Goal: Information Seeking & Learning: Learn about a topic

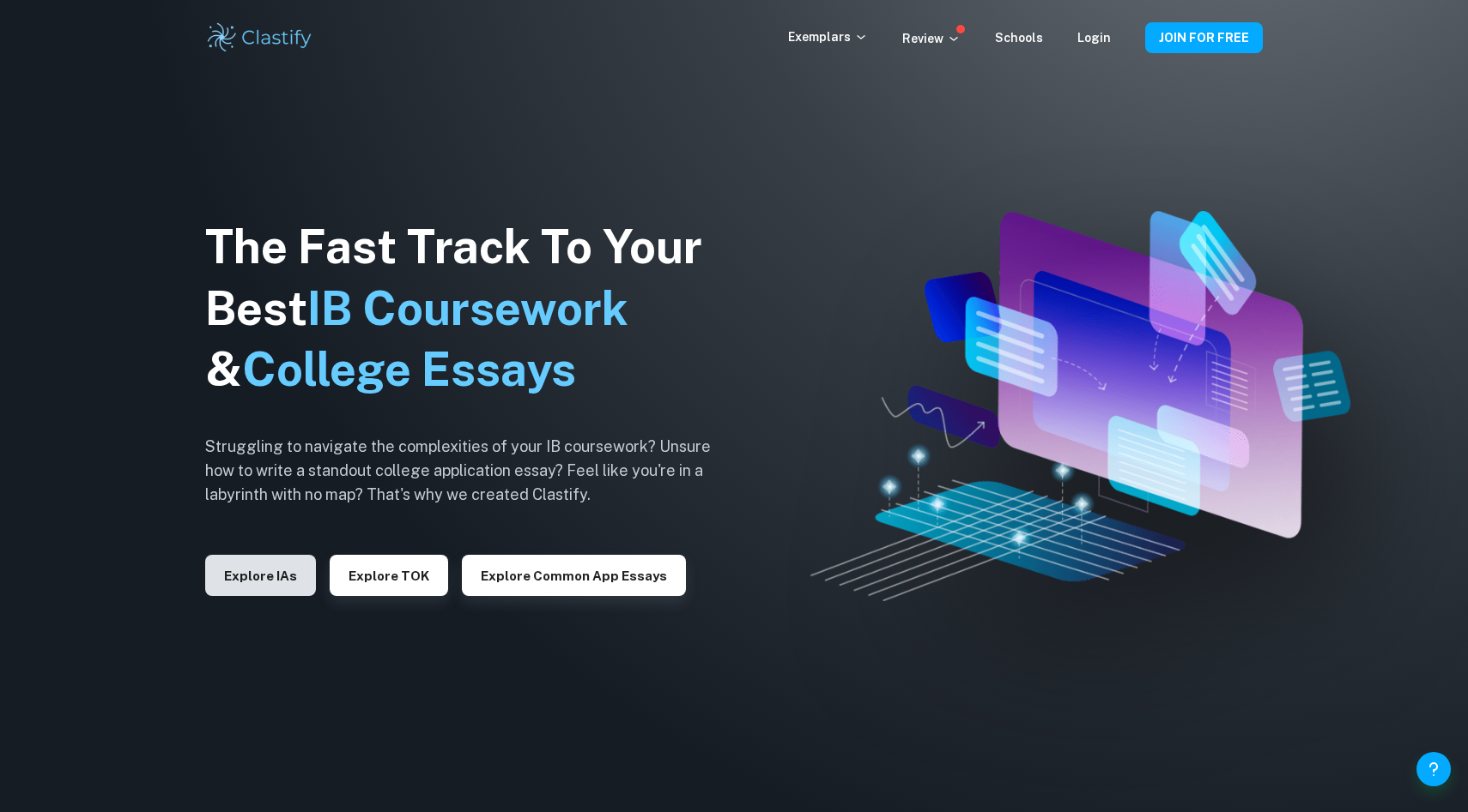
click at [260, 580] on button "Explore IAs" at bounding box center [260, 575] width 110 height 41
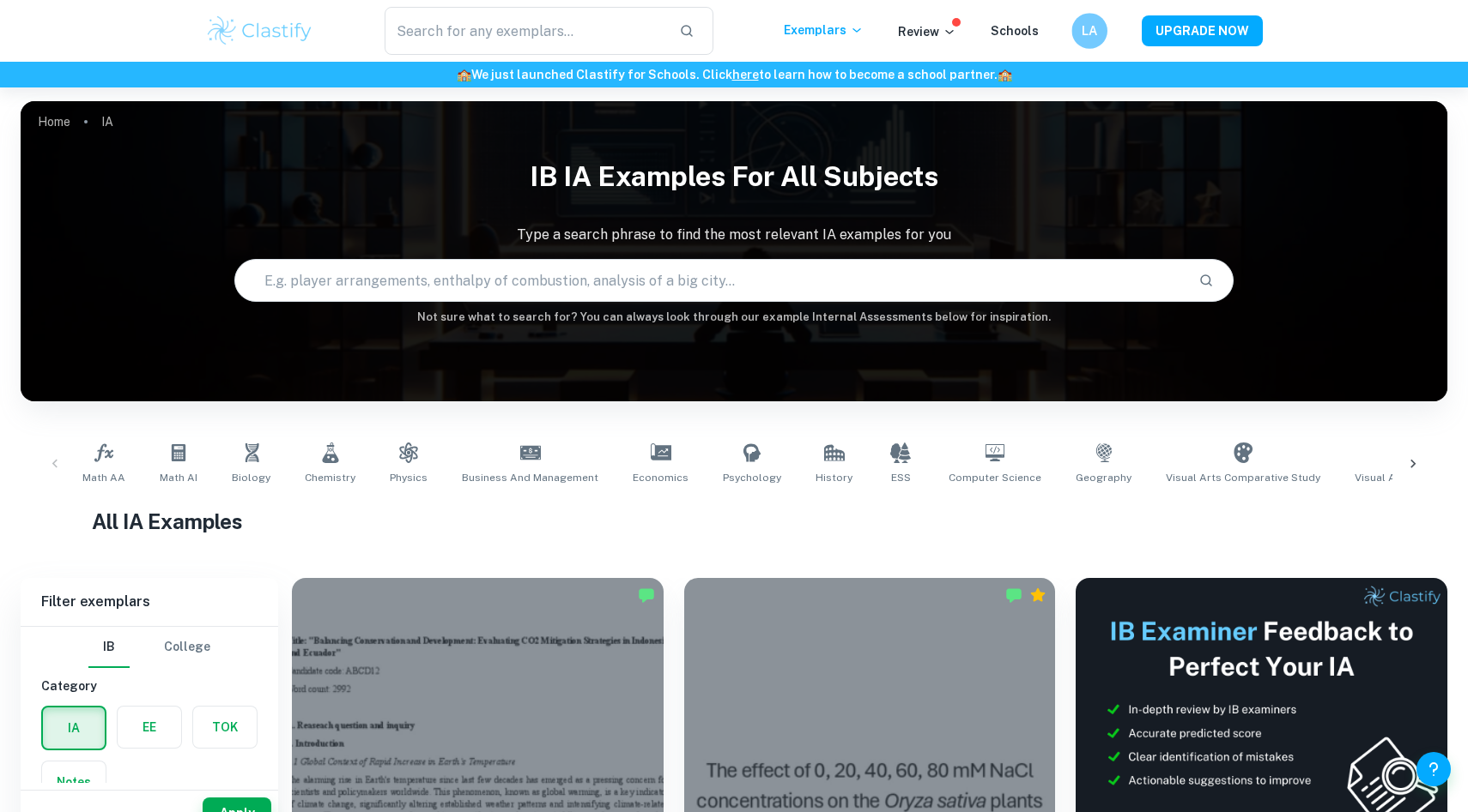
click at [1091, 29] on h6 "LA" at bounding box center [1089, 32] width 21 height 20
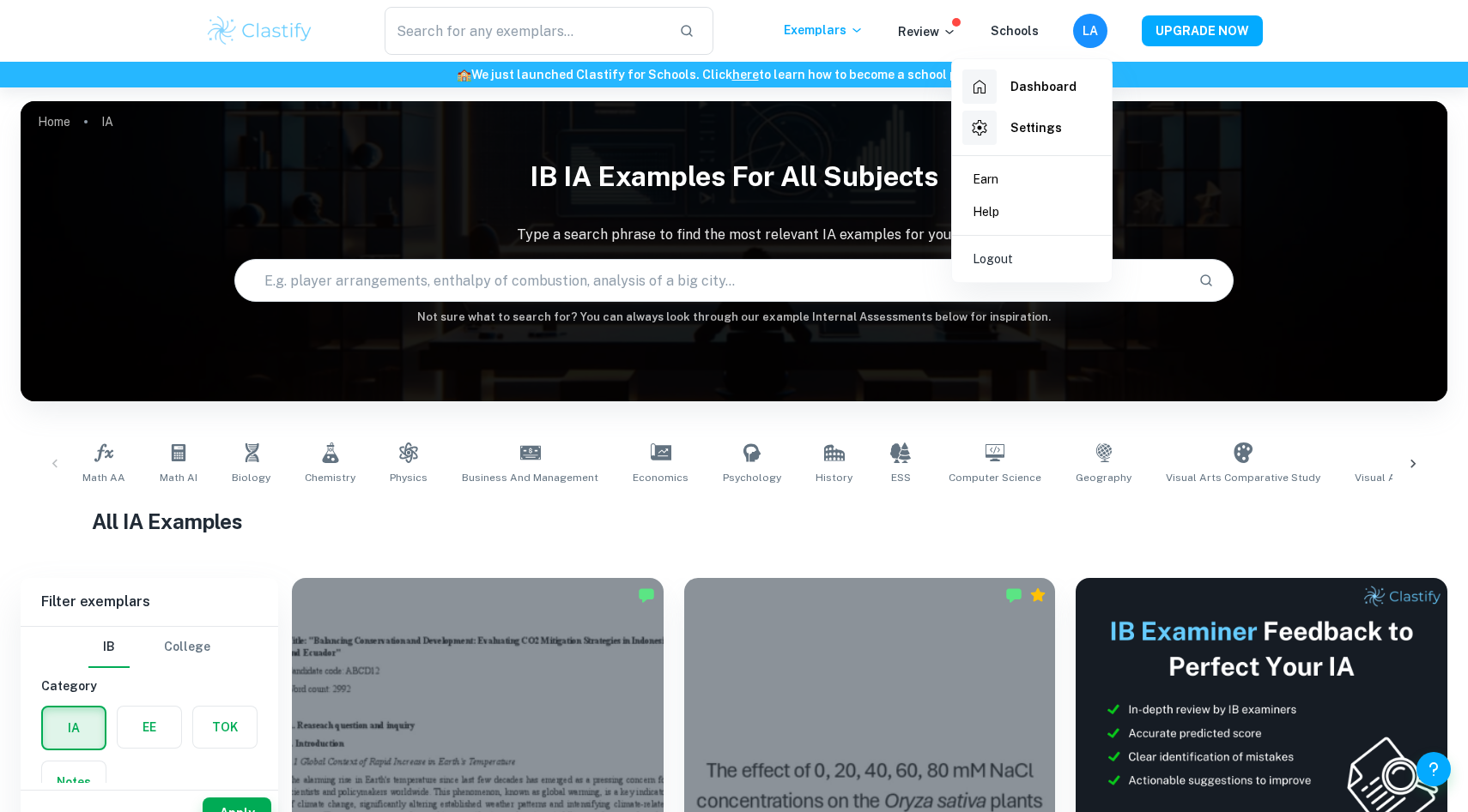
click at [1027, 89] on h6 "Dashboard" at bounding box center [1043, 86] width 67 height 19
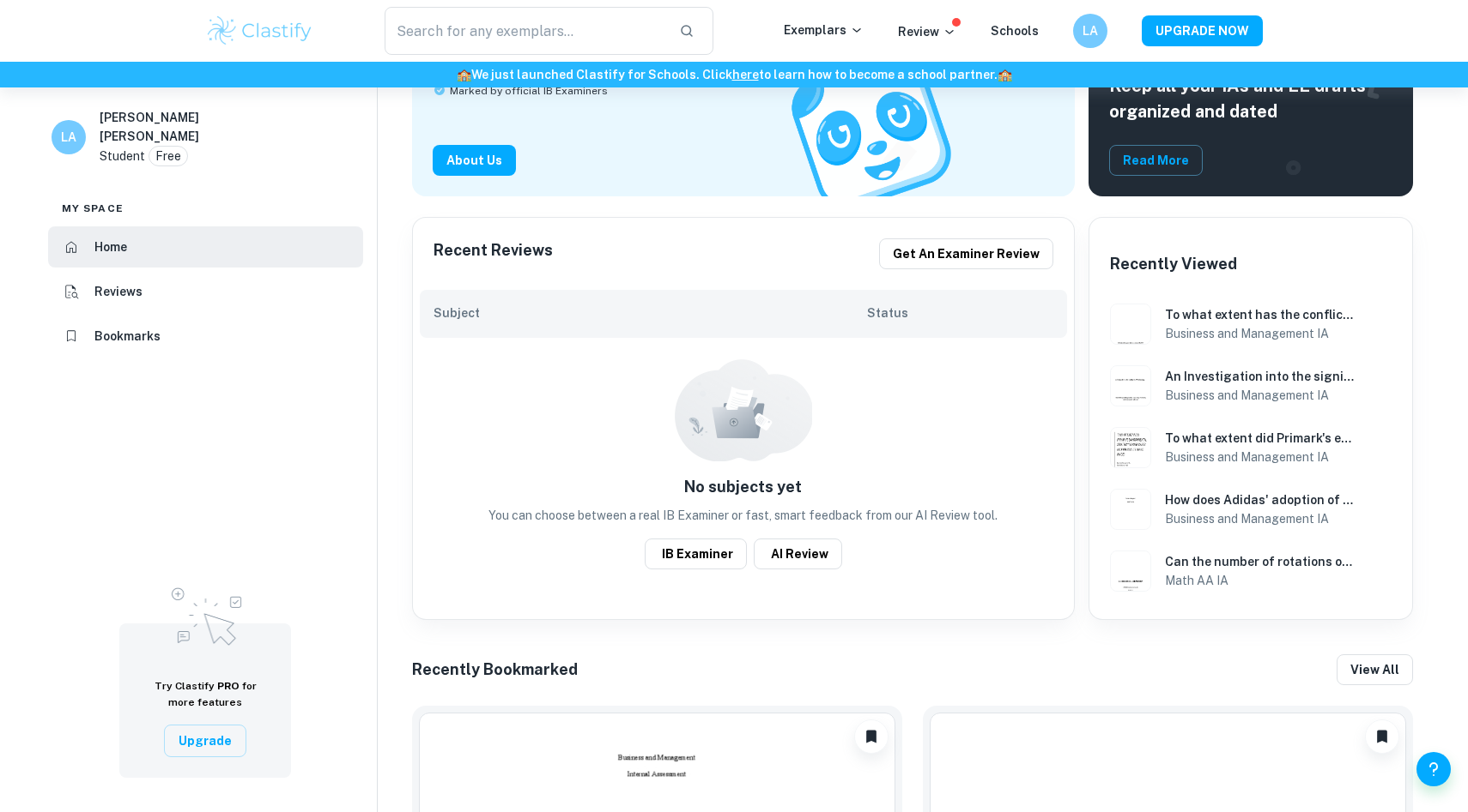
scroll to position [225, 0]
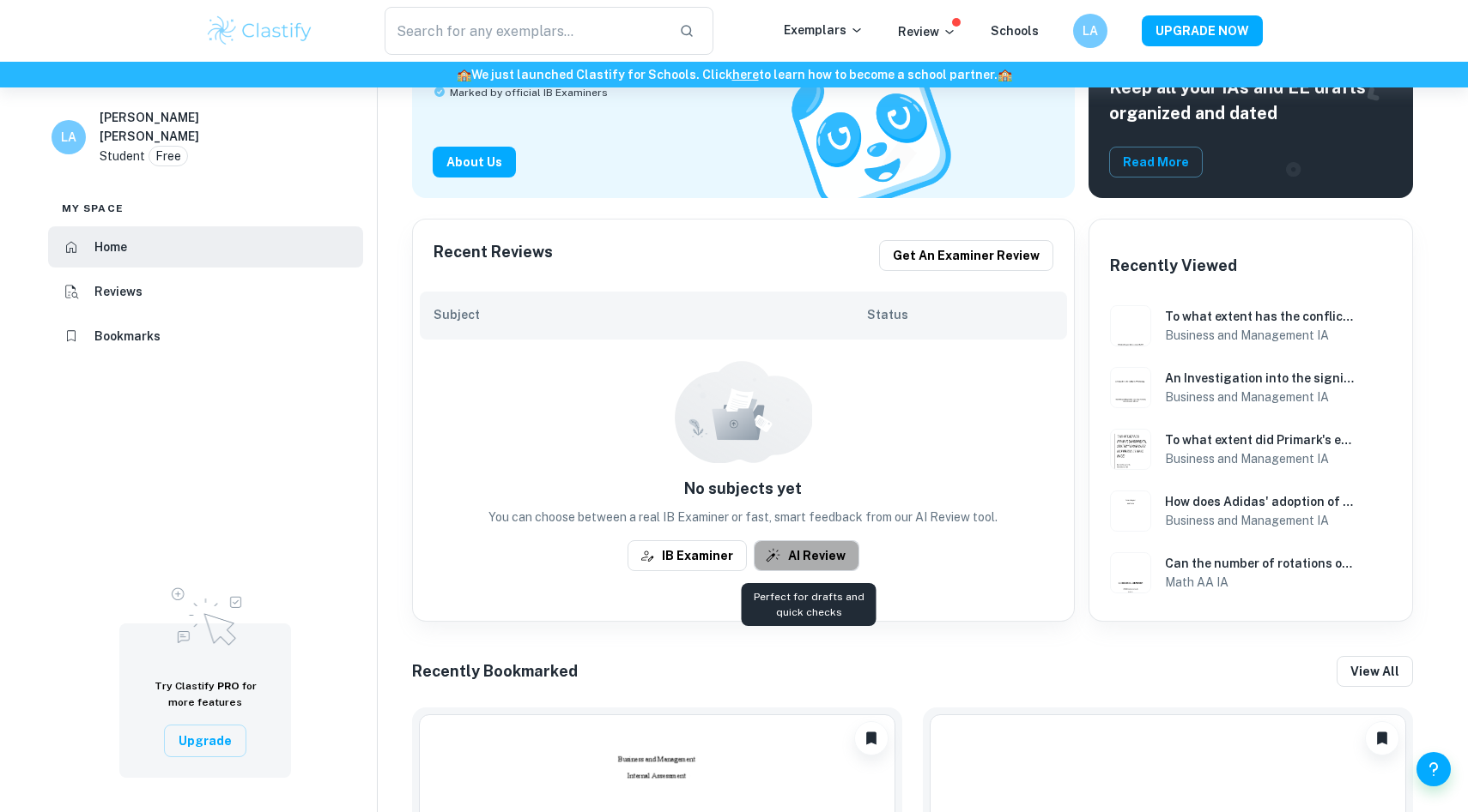
click at [788, 544] on button "AI Review" at bounding box center [807, 555] width 105 height 31
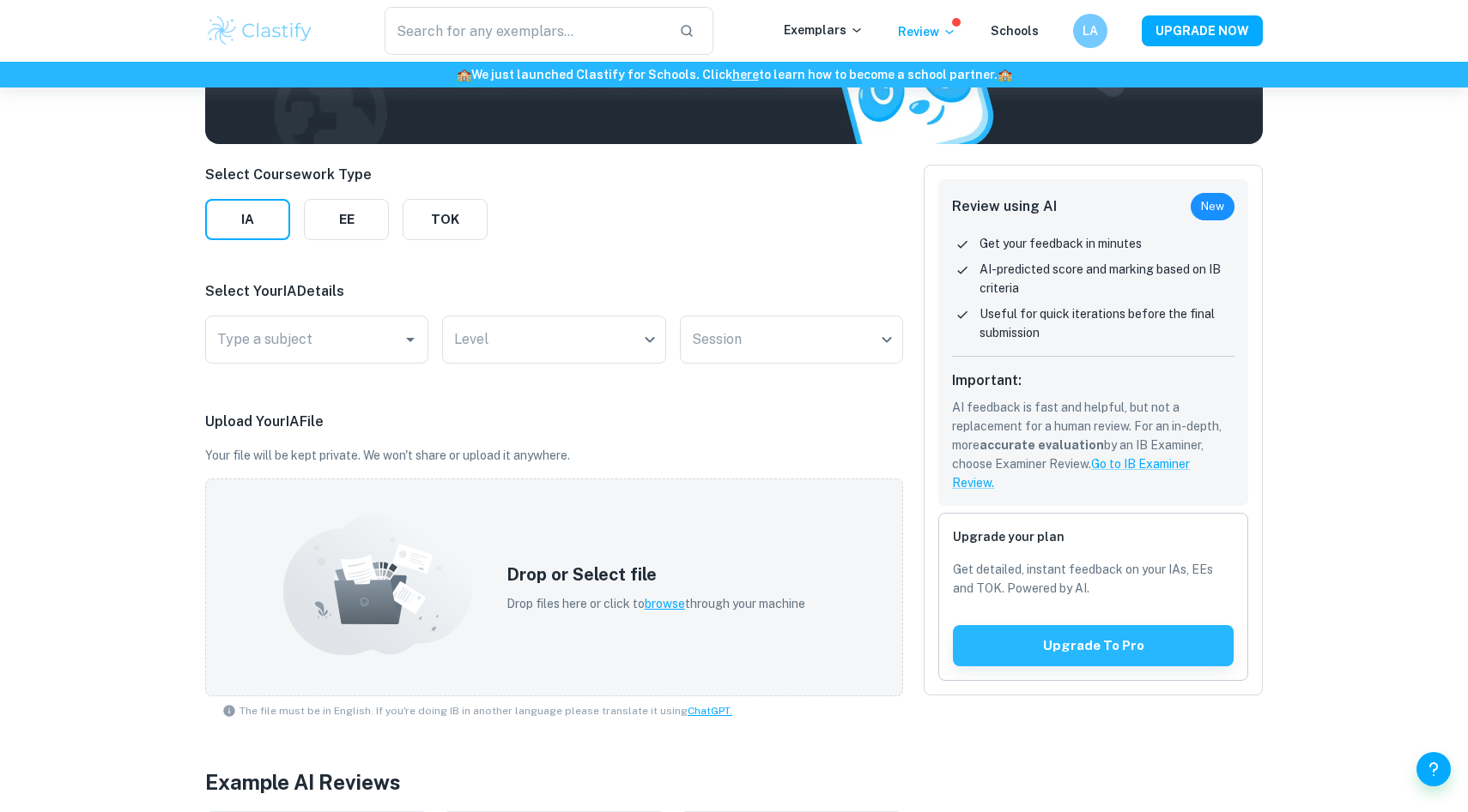
scroll to position [165, 0]
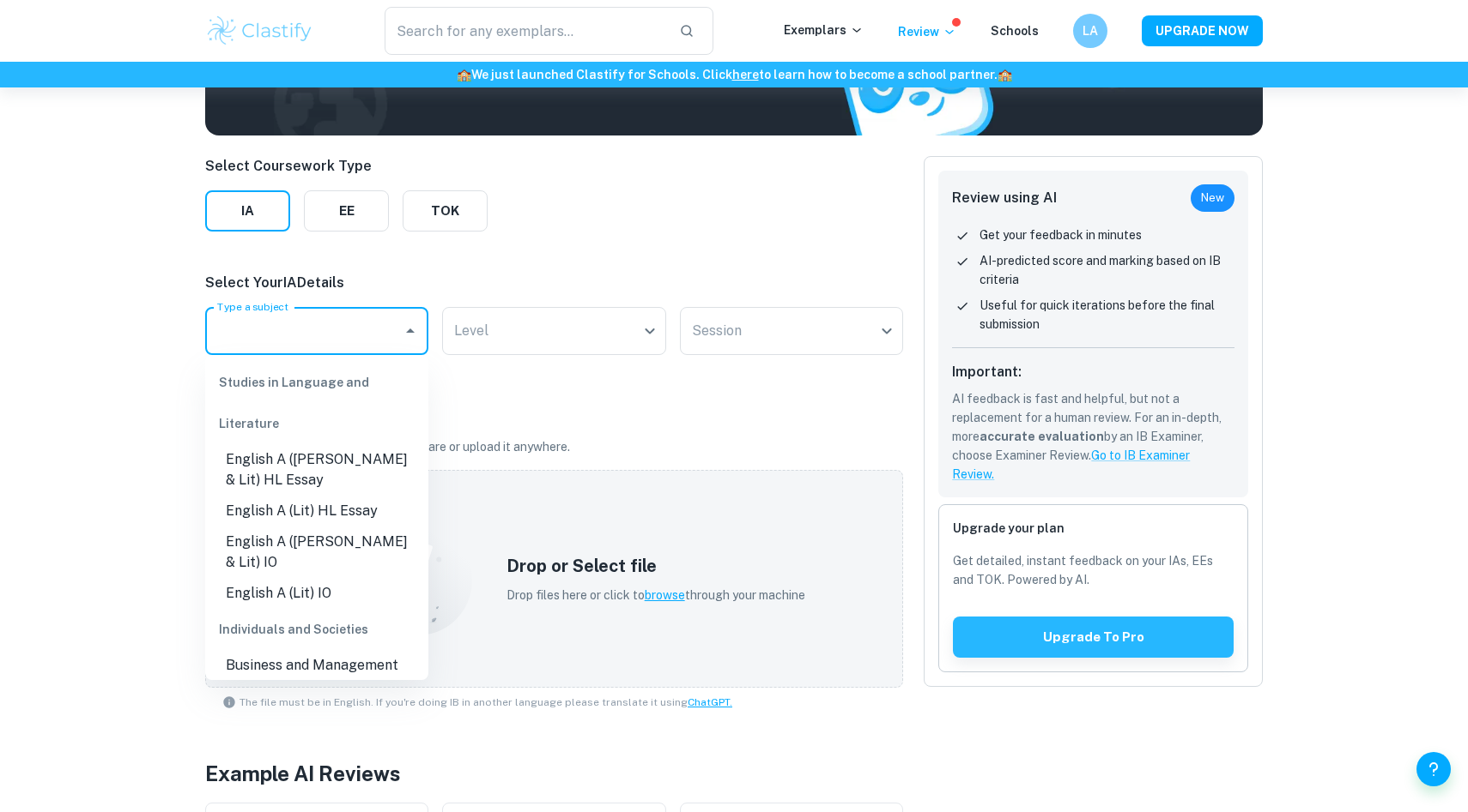
click at [336, 331] on input "Type a subject" at bounding box center [303, 331] width 182 height 33
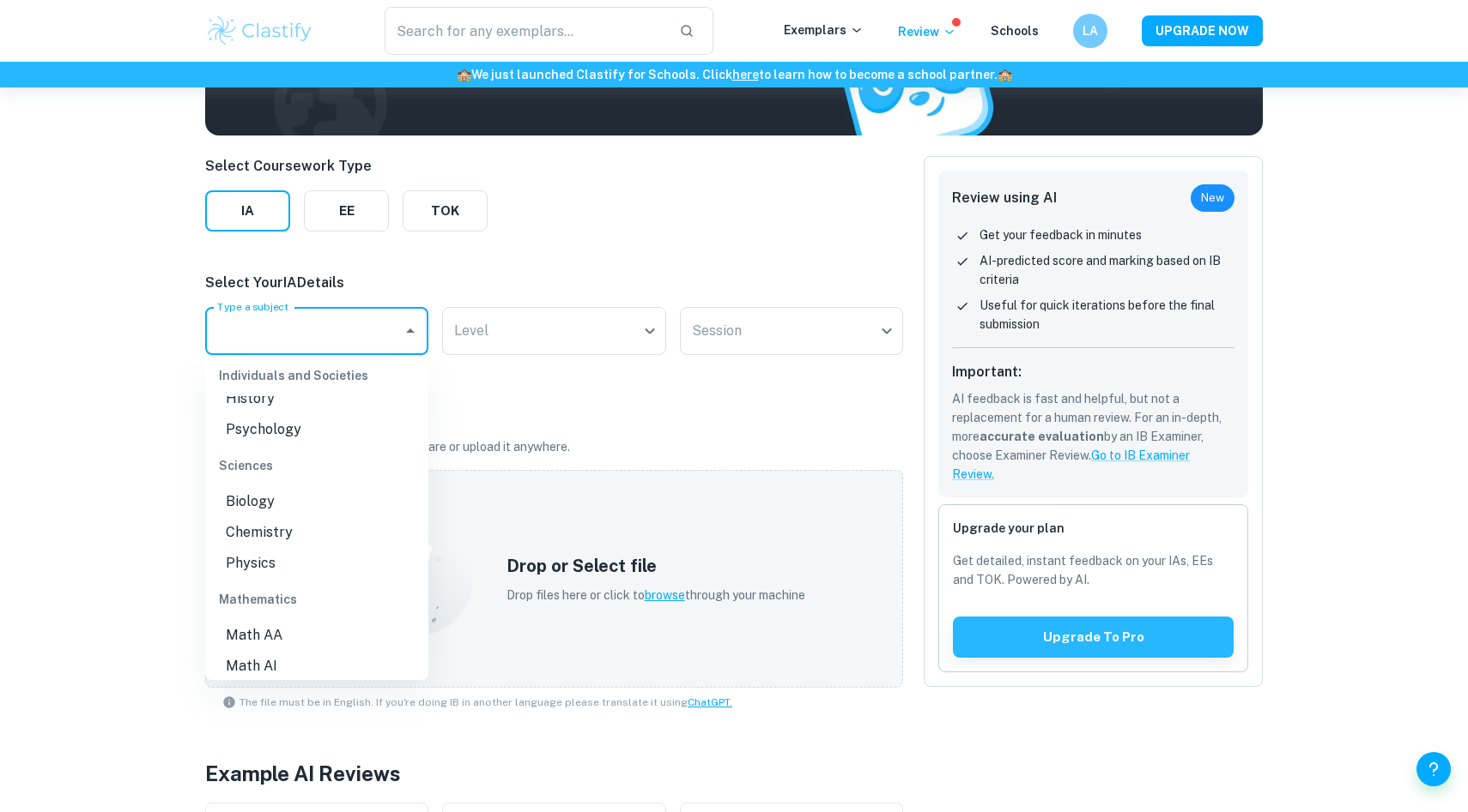
scroll to position [501, 0]
click at [299, 591] on li "Math AI" at bounding box center [317, 606] width 223 height 31
type input "Math AI"
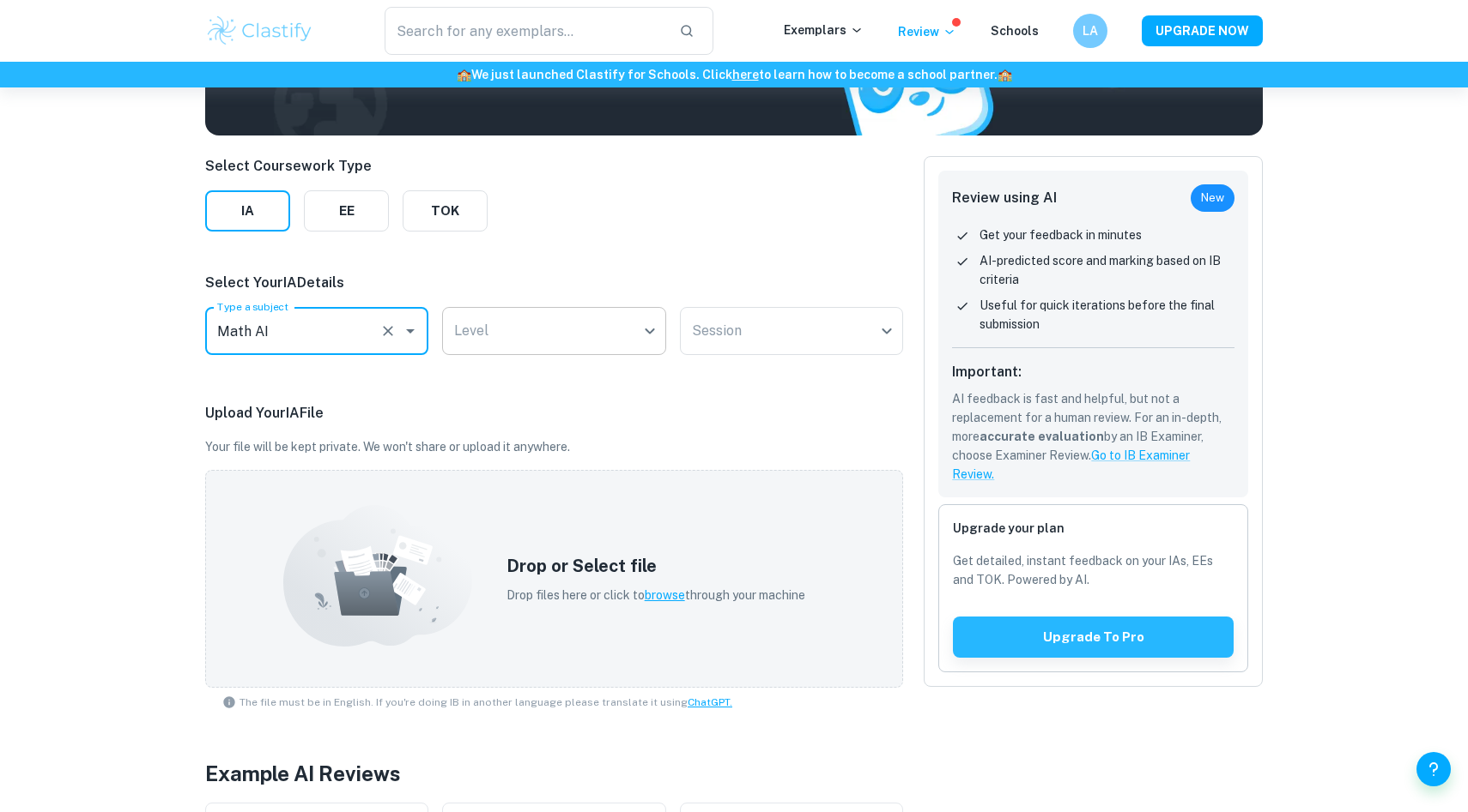
click at [506, 331] on body "We value your privacy We use cookies to enhance your browsing experience, serve…" at bounding box center [734, 329] width 1468 height 812
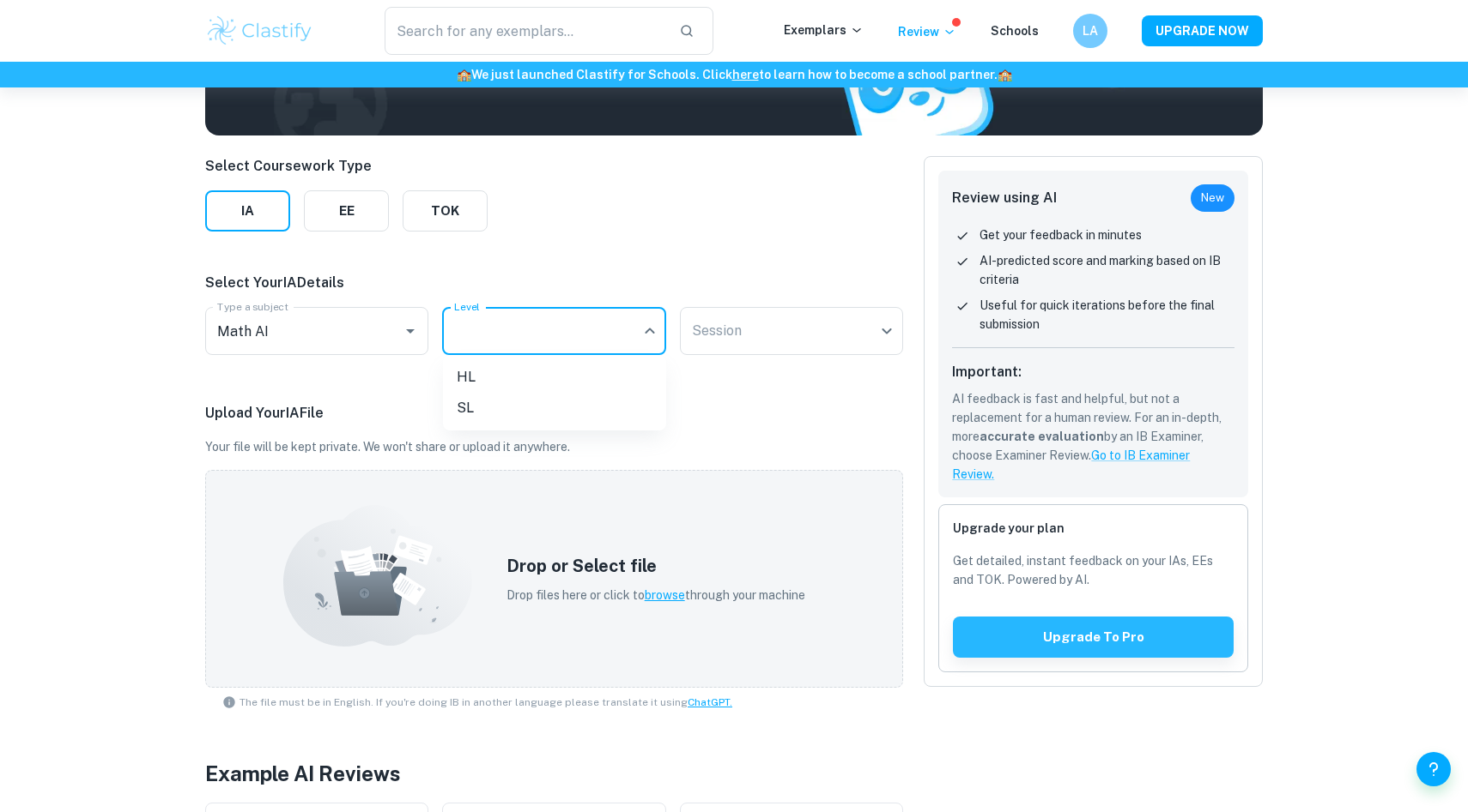
click at [493, 401] on li "SL" at bounding box center [554, 408] width 223 height 31
type input "SL"
click at [751, 319] on body "We value your privacy We use cookies to enhance your browsing experience, serve…" at bounding box center [734, 329] width 1468 height 812
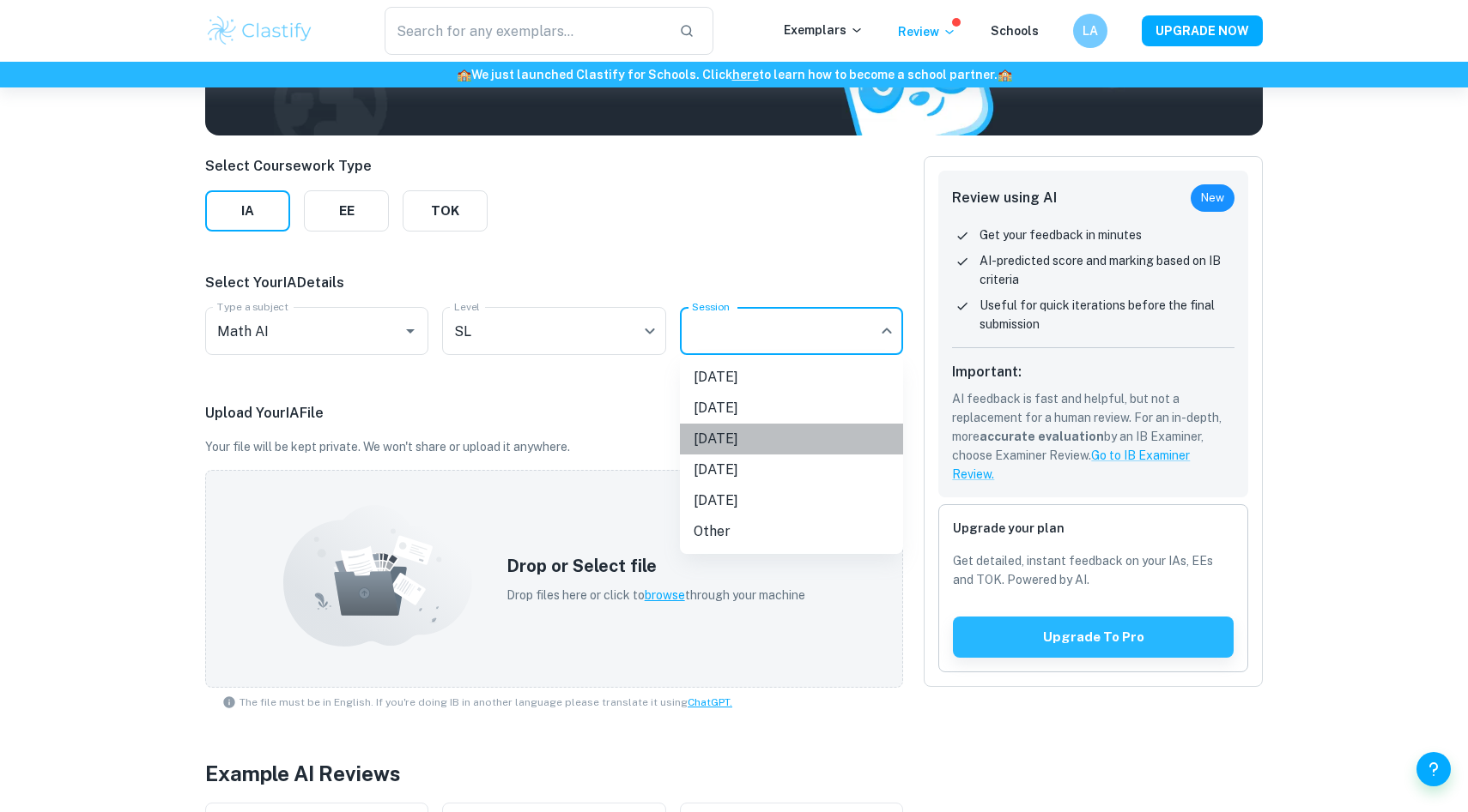
click at [737, 432] on li "[DATE]" at bounding box center [791, 439] width 223 height 31
type input "M26"
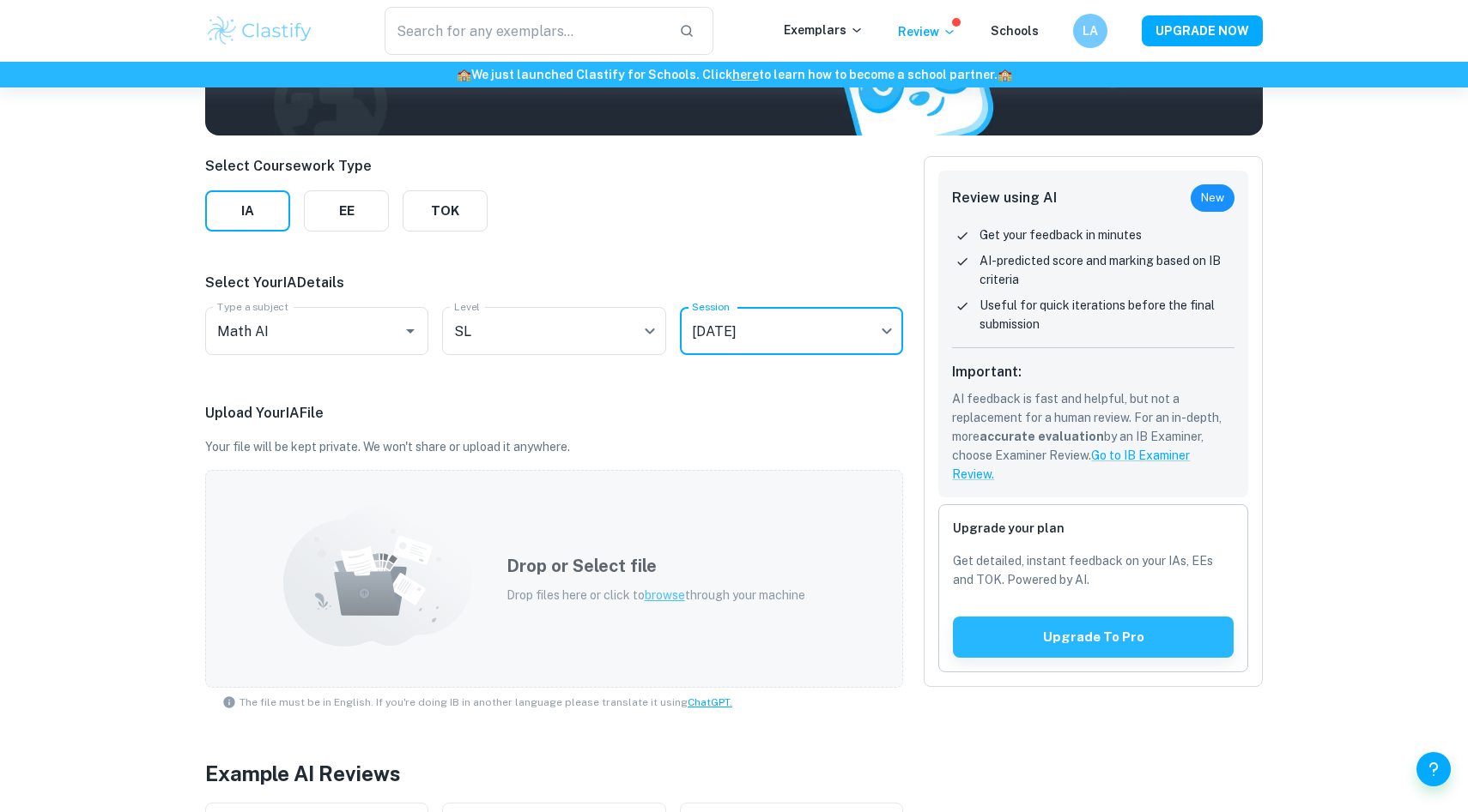
click at [657, 591] on span "browse" at bounding box center [664, 596] width 41 height 14
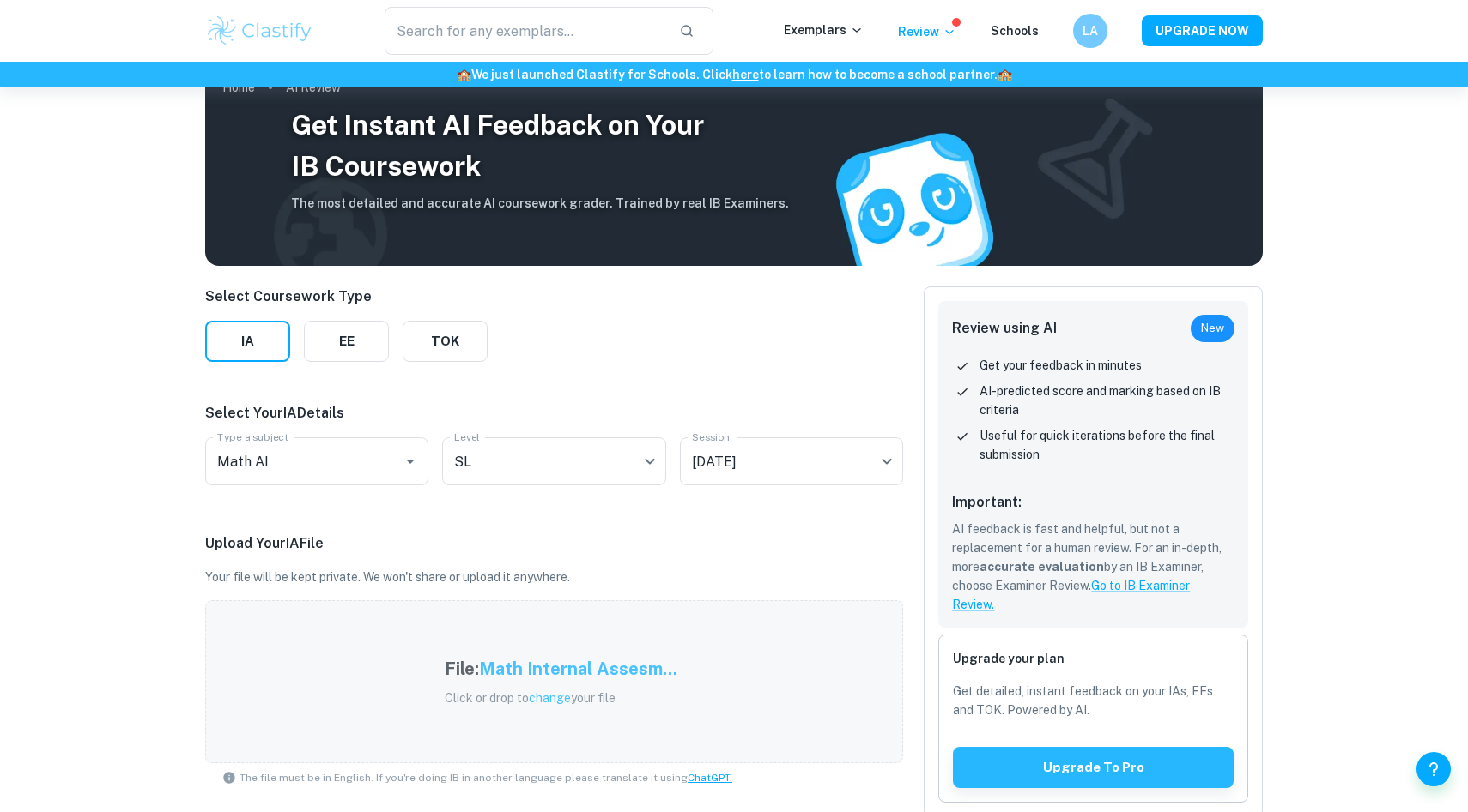
scroll to position [0, 0]
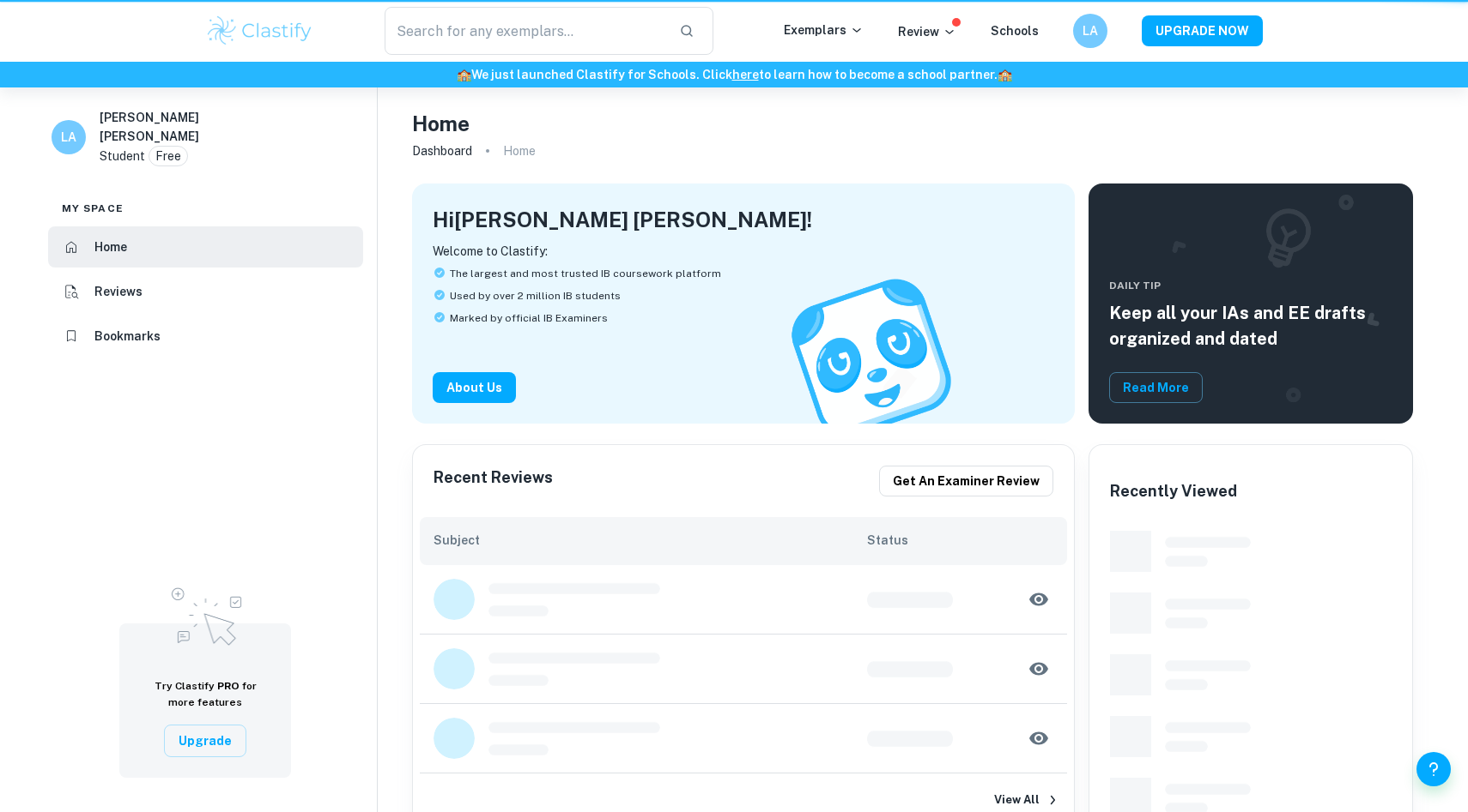
scroll to position [225, 0]
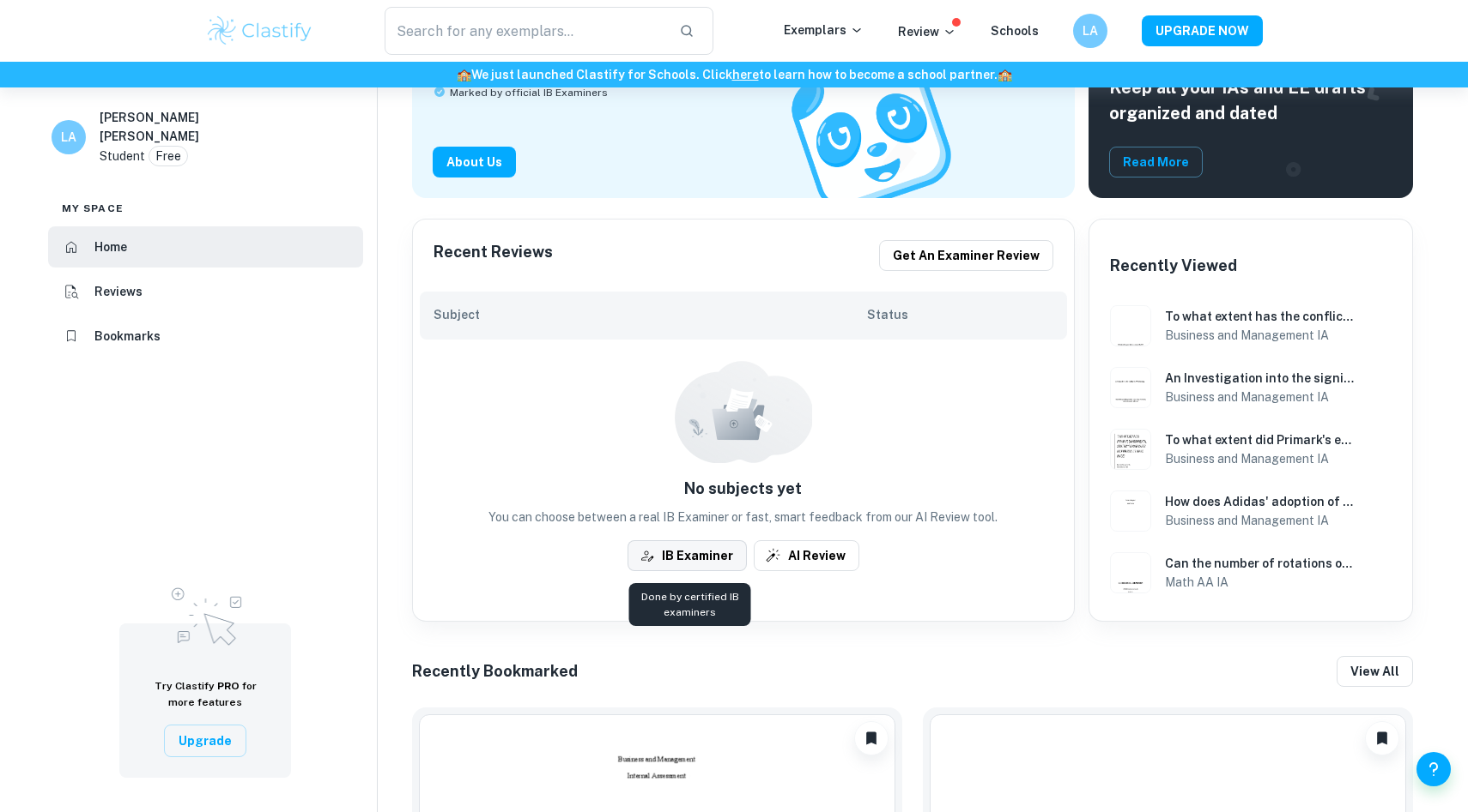
click at [691, 554] on button "IB Examiner" at bounding box center [687, 555] width 119 height 31
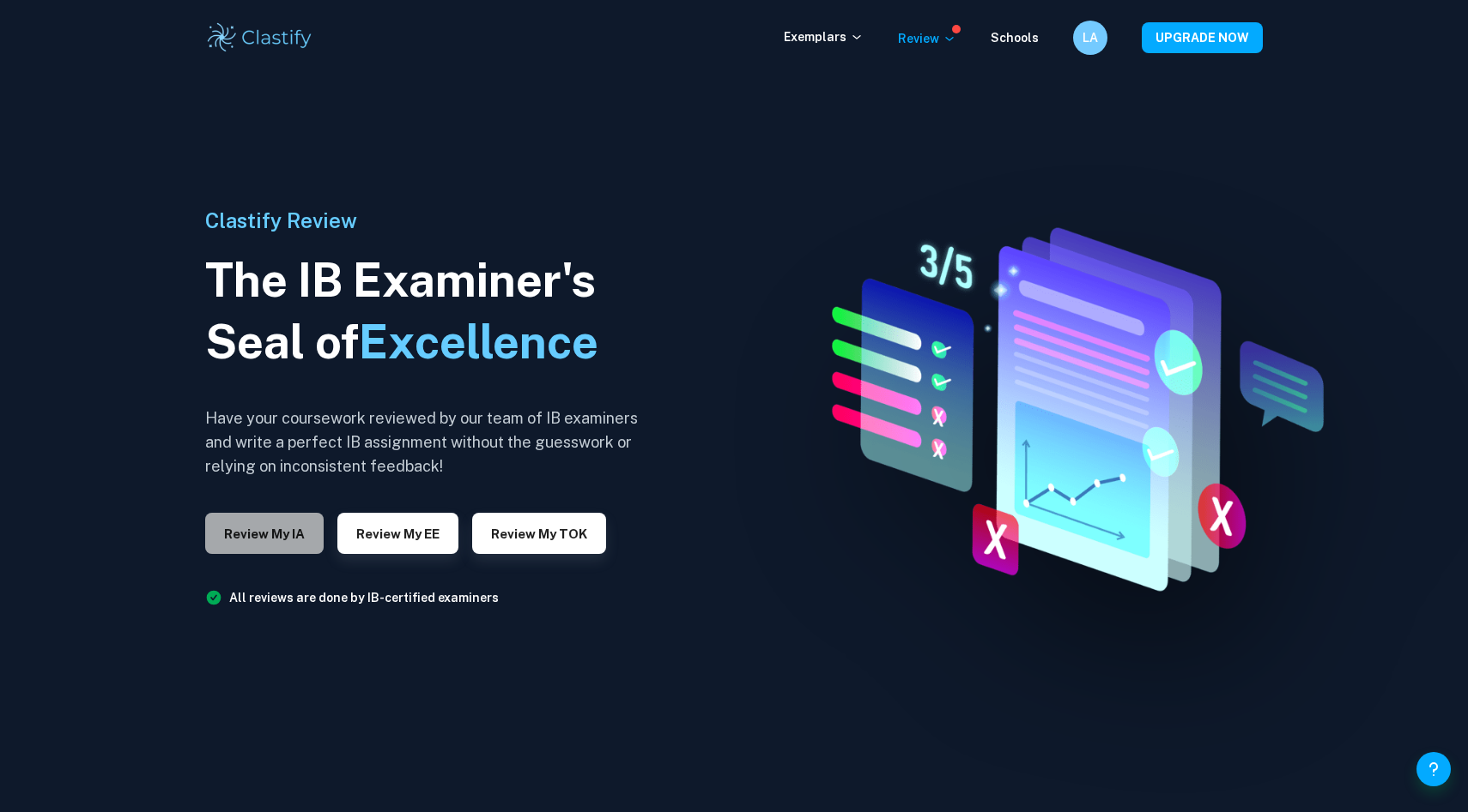
click at [279, 549] on button "Review my IA" at bounding box center [264, 533] width 118 height 41
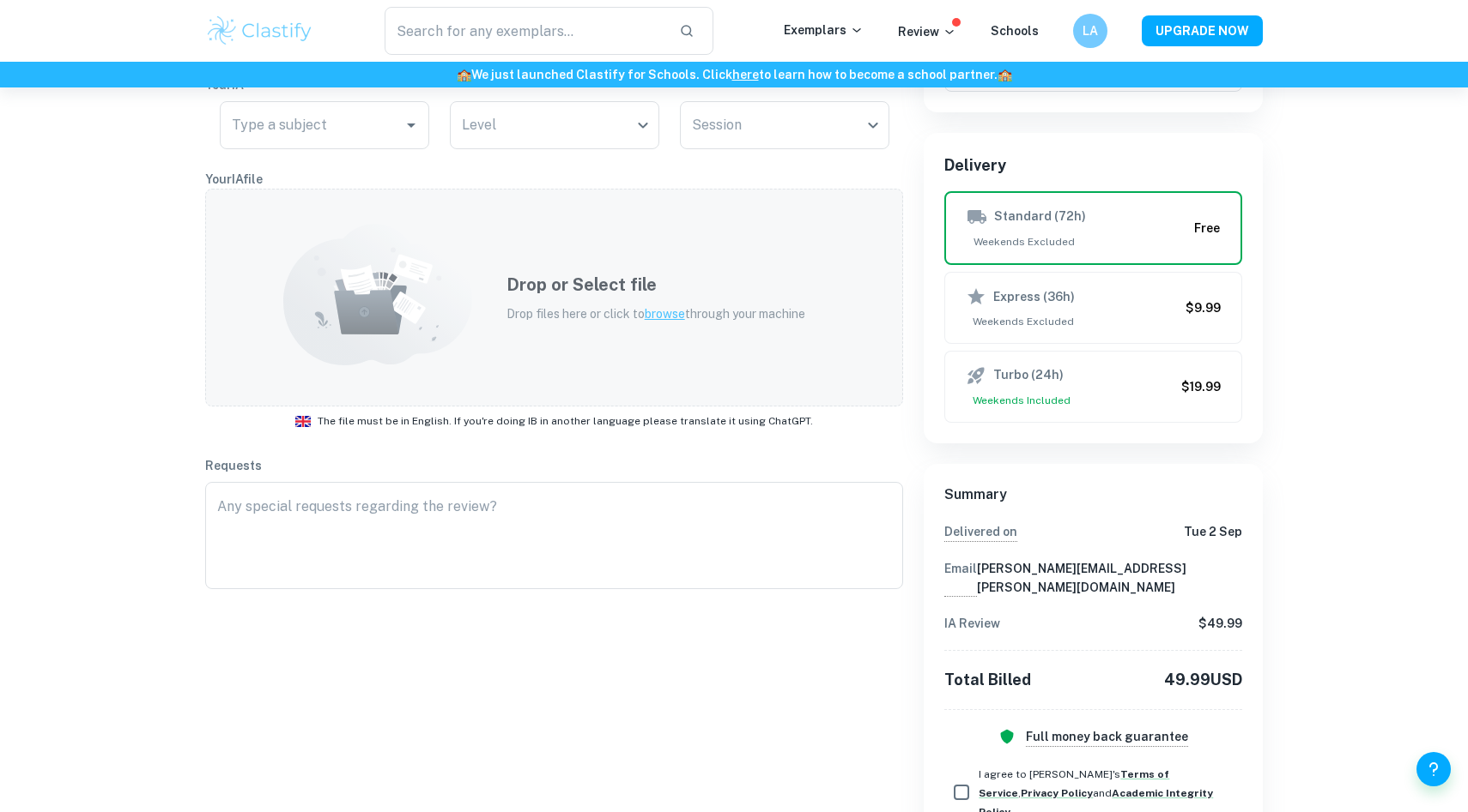
scroll to position [441, 0]
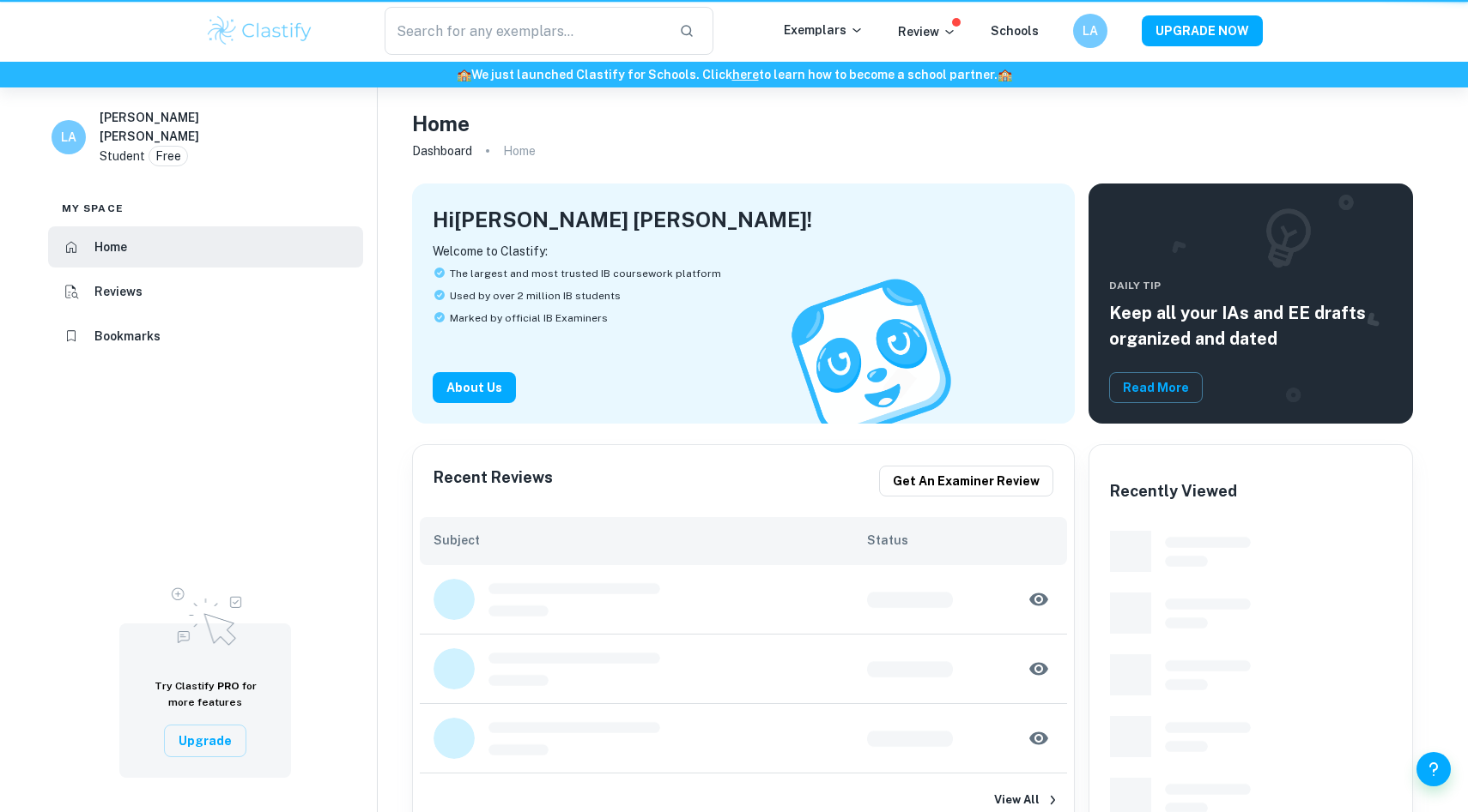
scroll to position [225, 0]
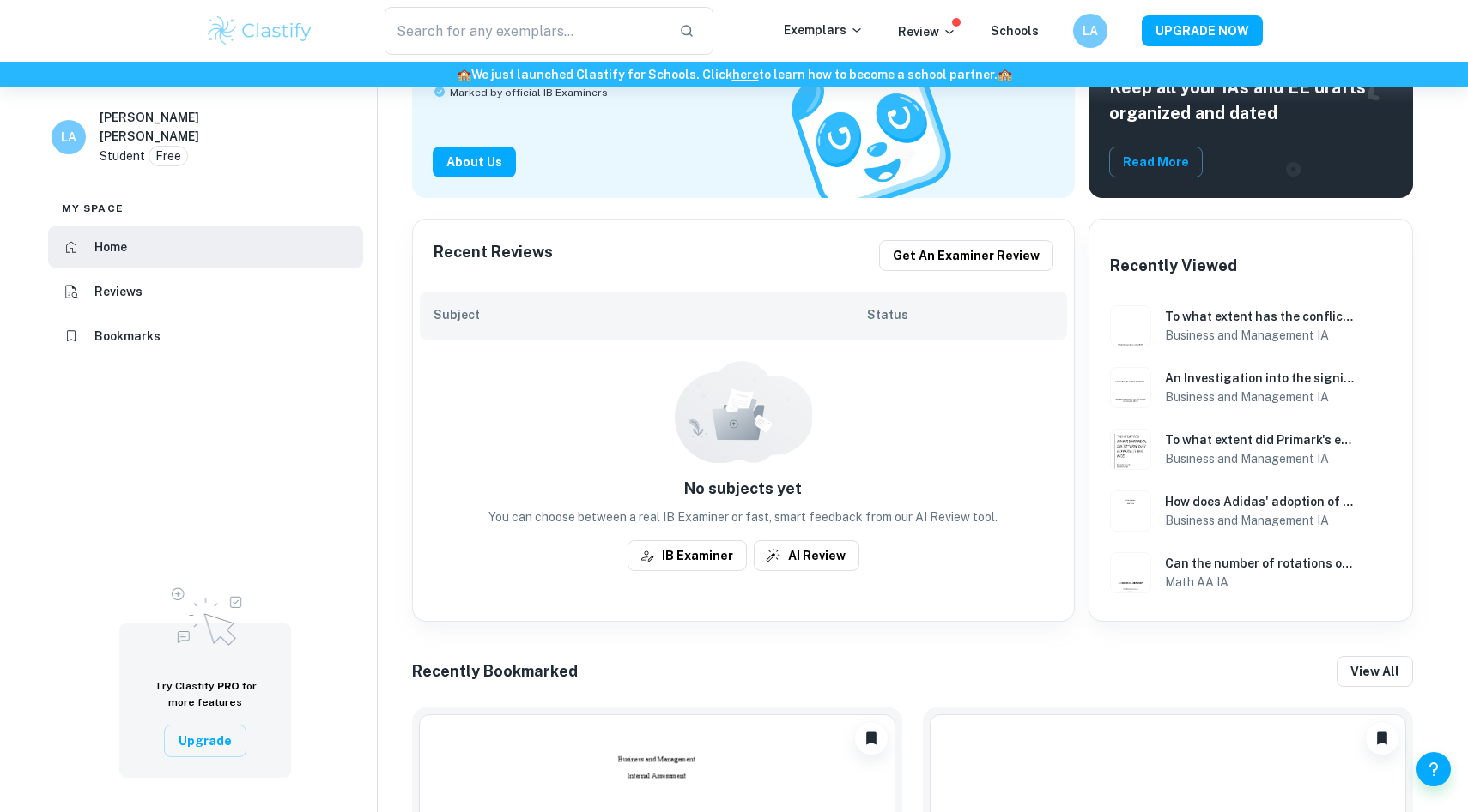
click at [102, 327] on h6 "Bookmarks" at bounding box center [127, 336] width 67 height 19
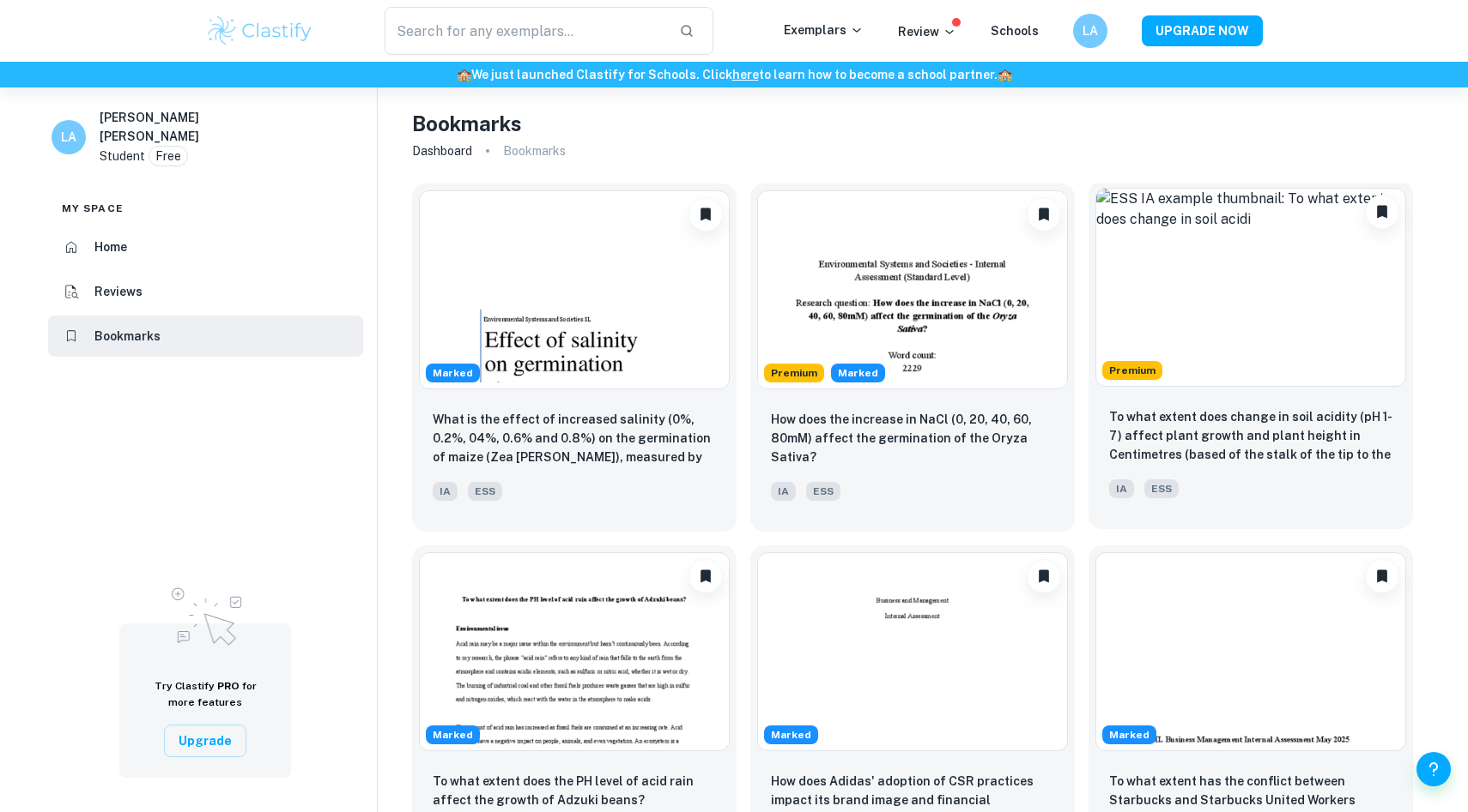
click at [1262, 407] on div "To what extent does change in soil acidity (pH 1-7) affect plant growth and pla…" at bounding box center [1250, 462] width 325 height 136
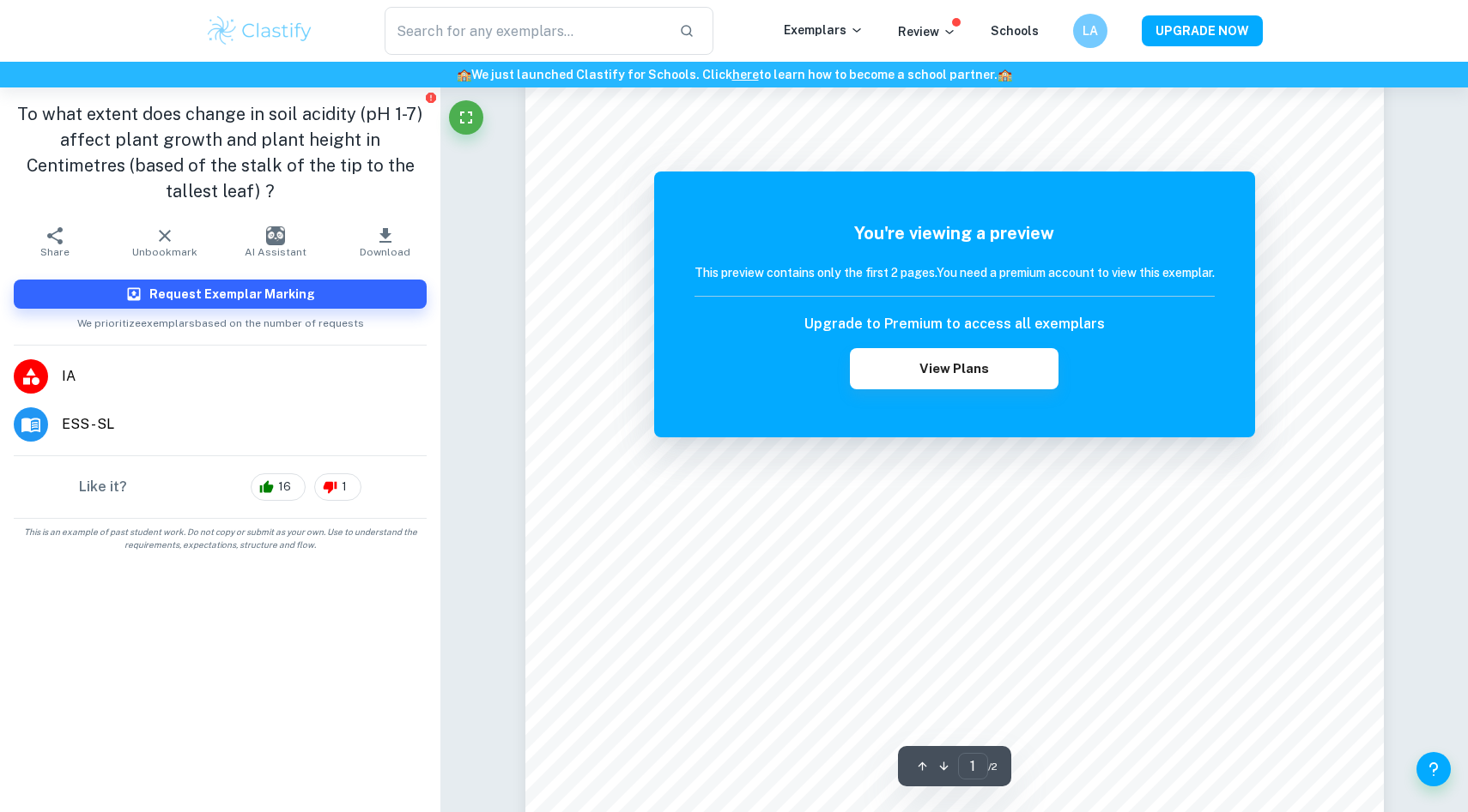
scroll to position [485, 0]
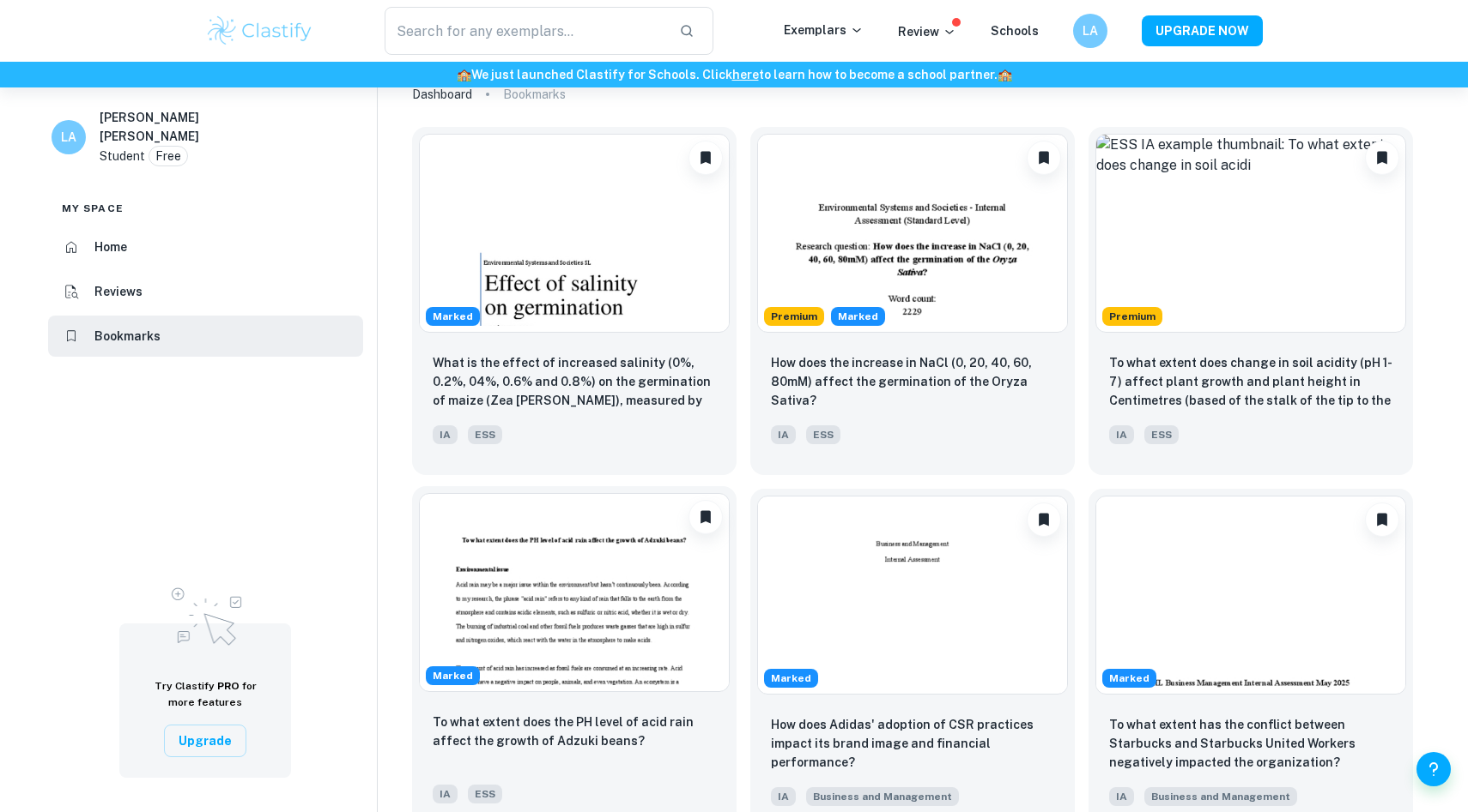
scroll to position [102, 0]
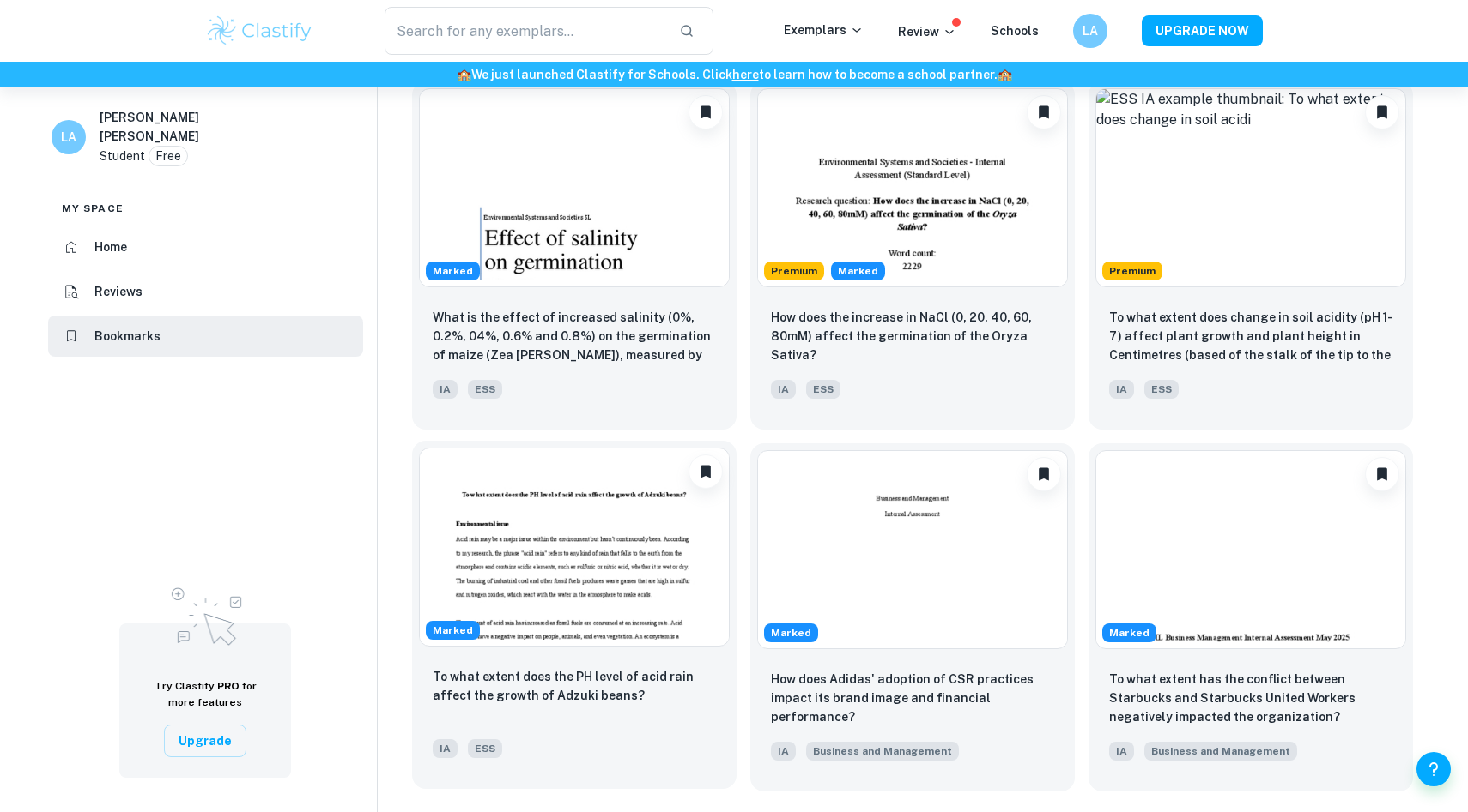
click at [653, 562] on img at bounding box center [574, 547] width 311 height 199
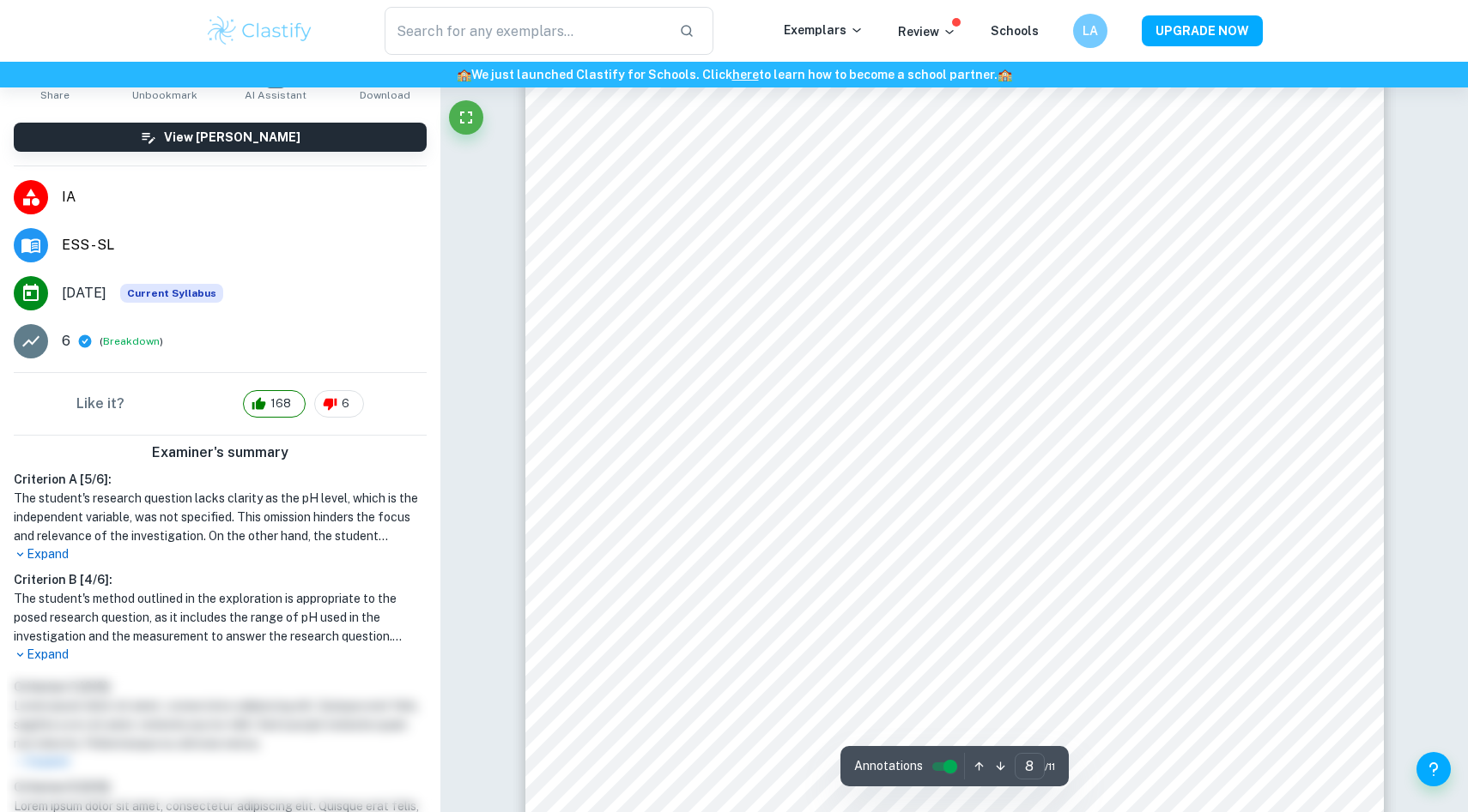
scroll to position [8431, 0]
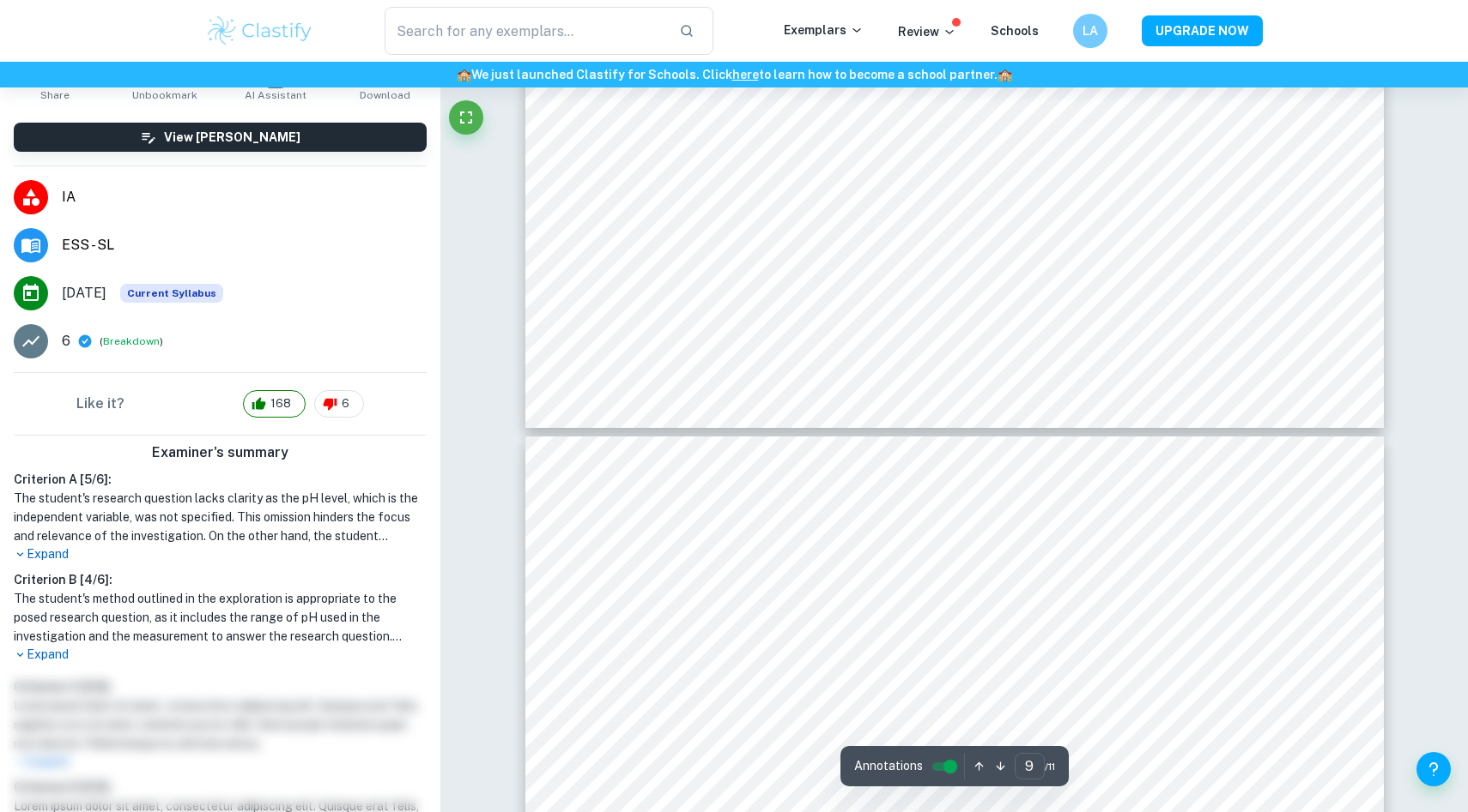
type input "10"
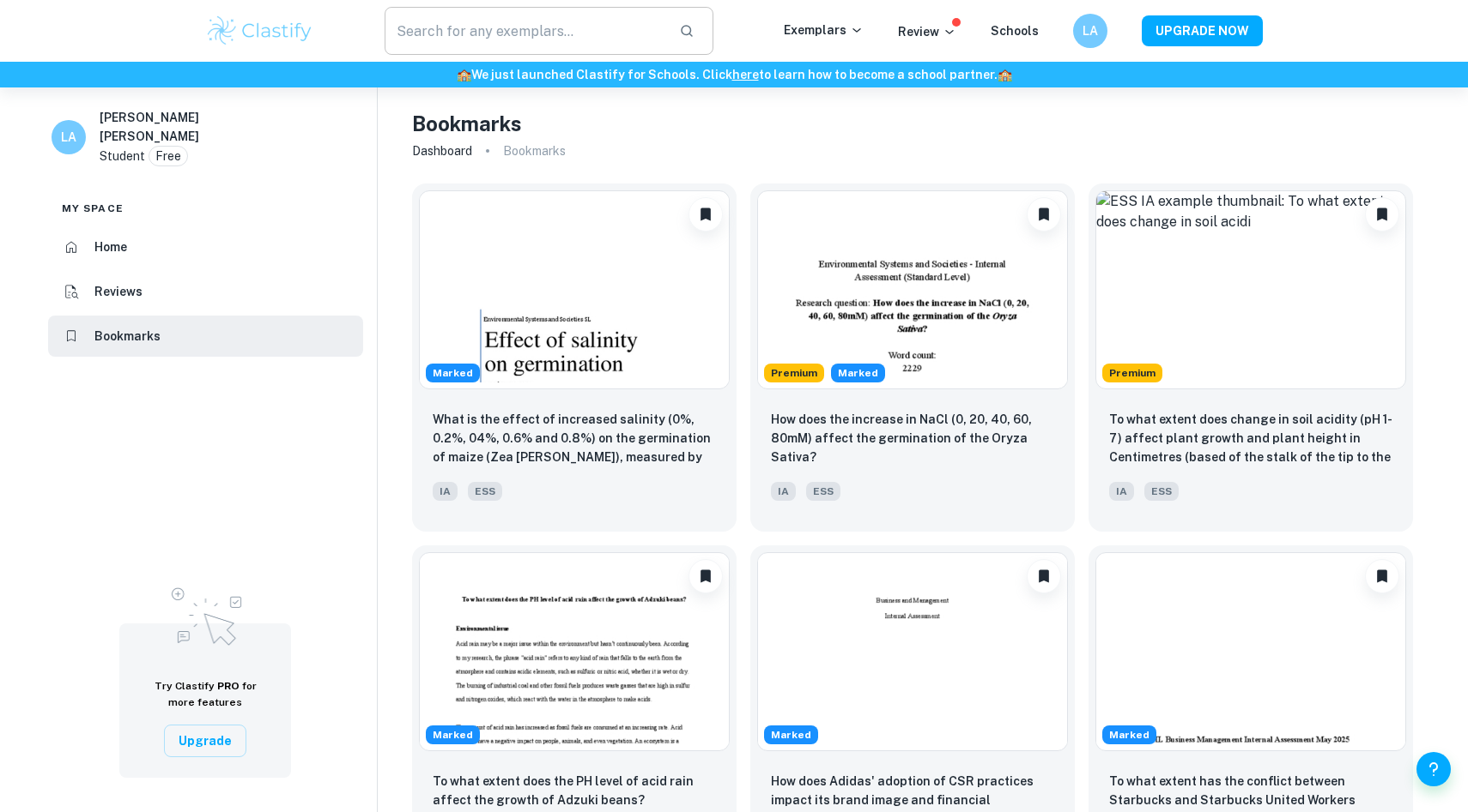
click at [571, 26] on input "text" at bounding box center [524, 31] width 281 height 48
type input "ph and growth of plants"
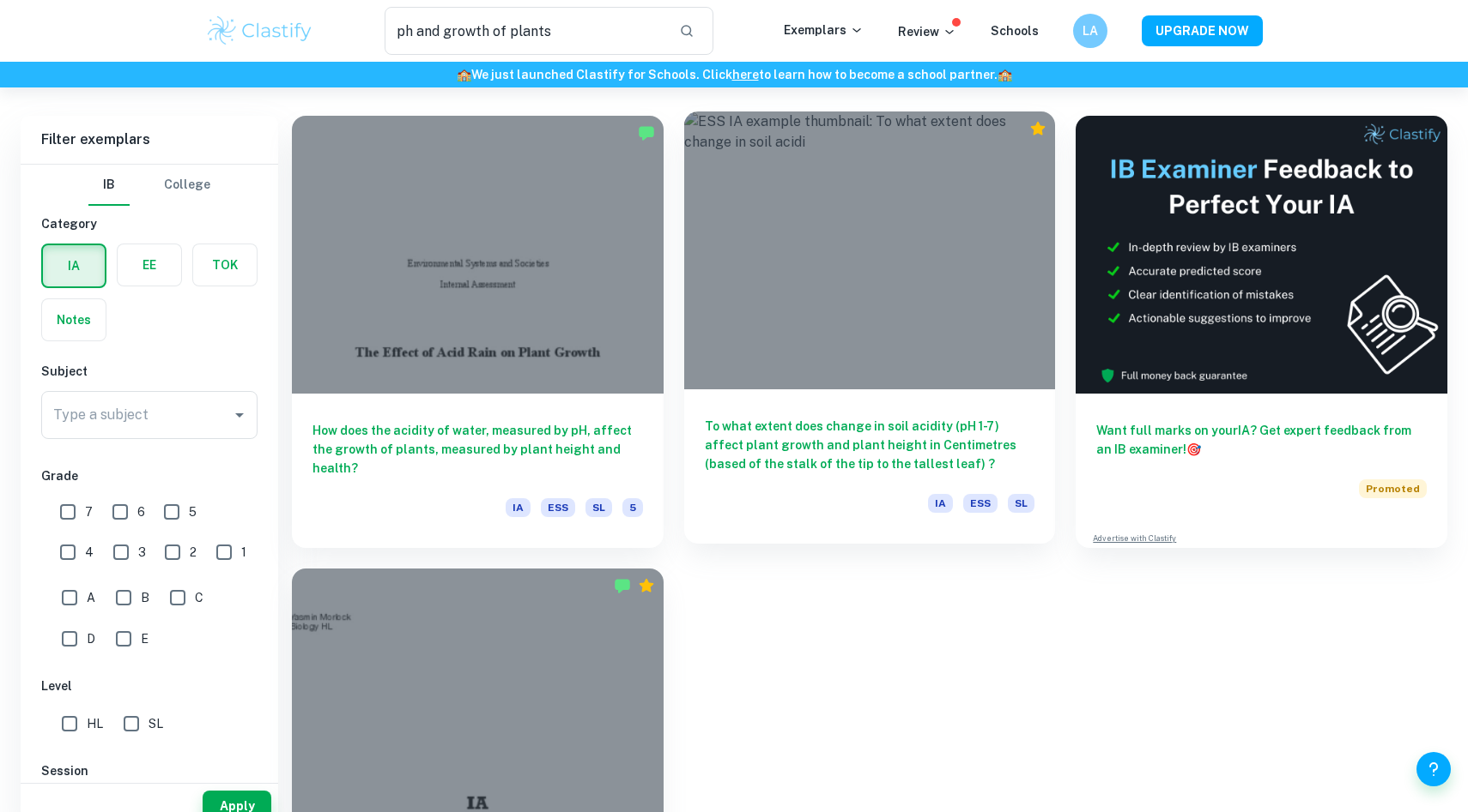
scroll to position [261, 0]
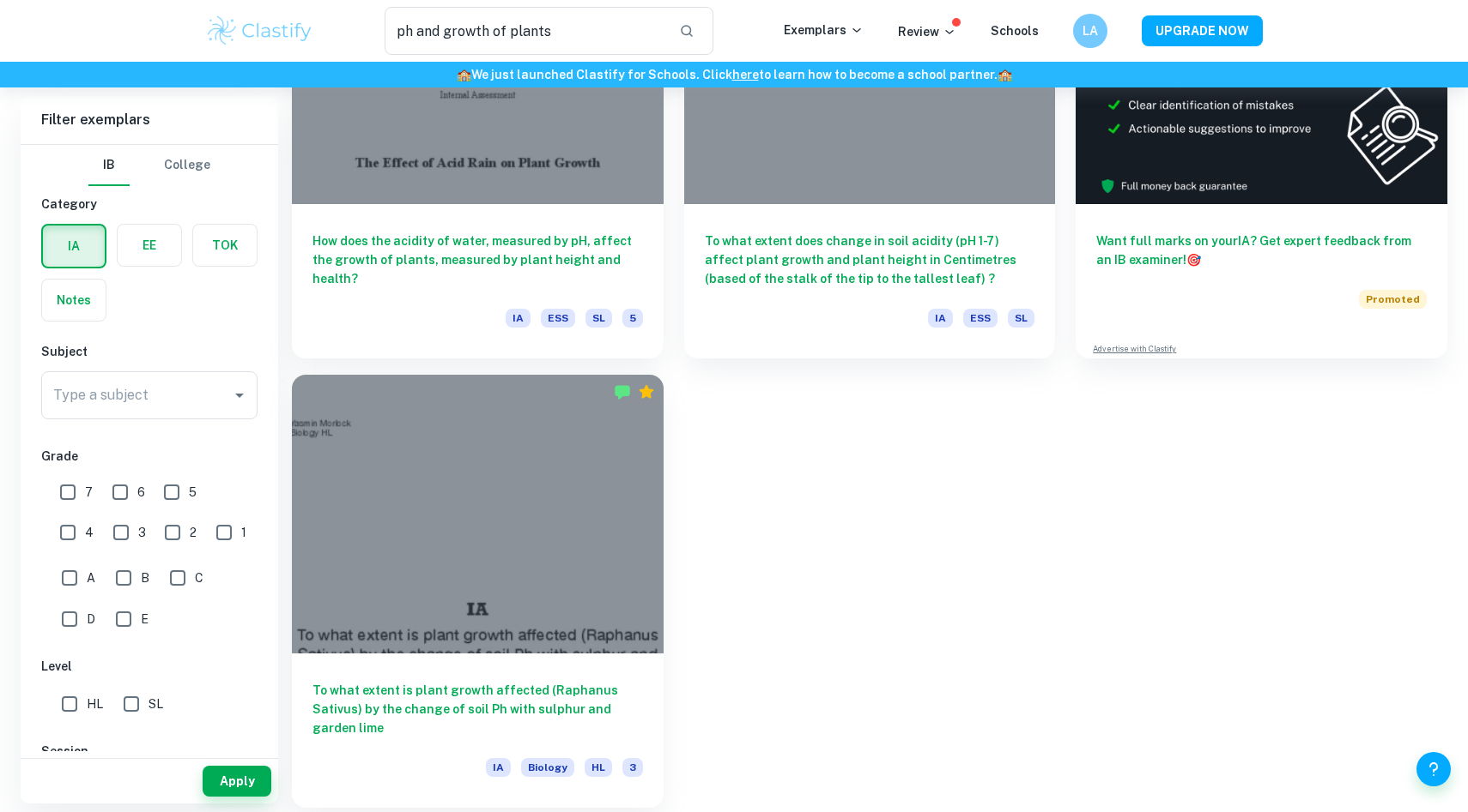
click at [470, 653] on div at bounding box center [478, 514] width 371 height 278
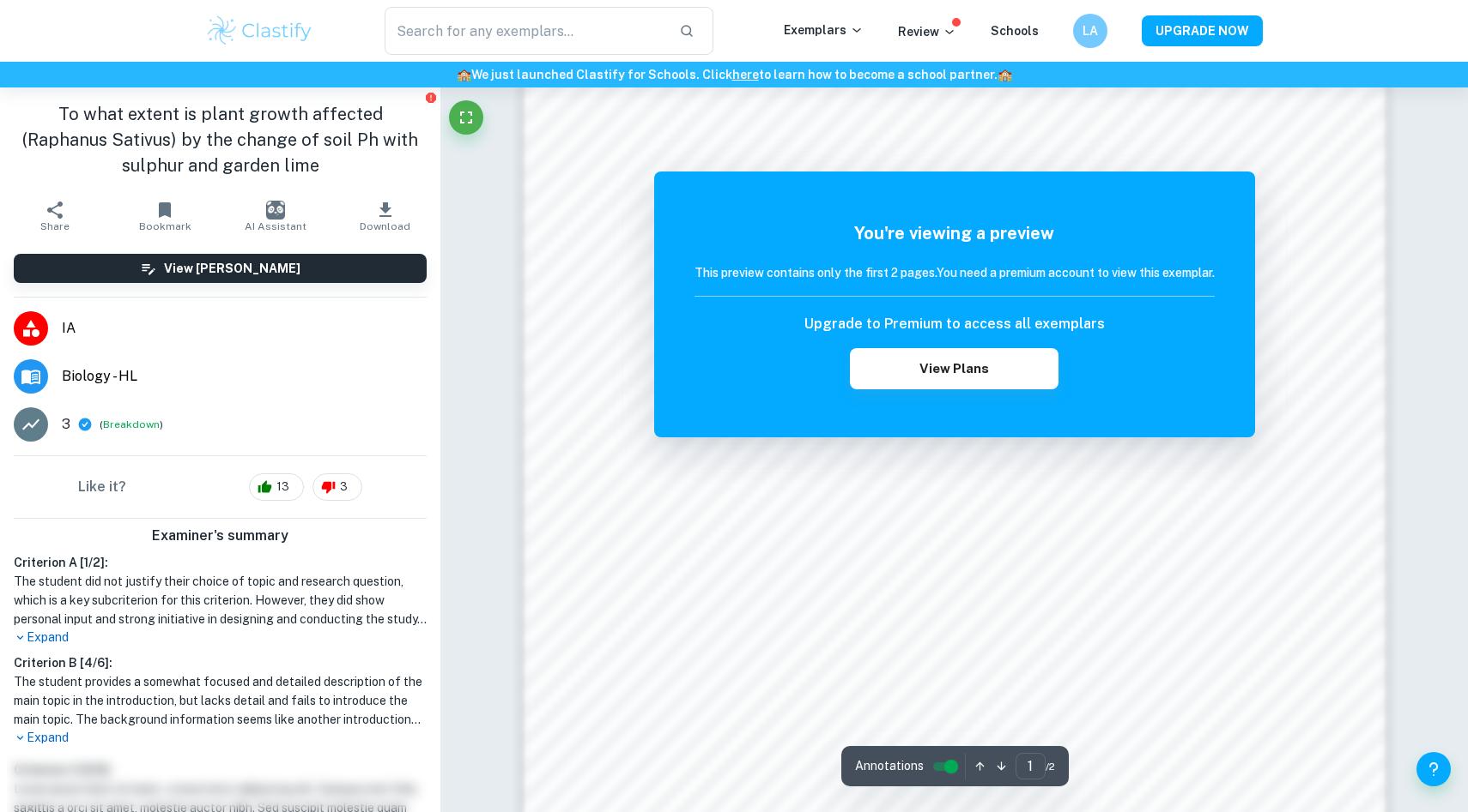
scroll to position [1378, 0]
type input "ph and growth of plants"
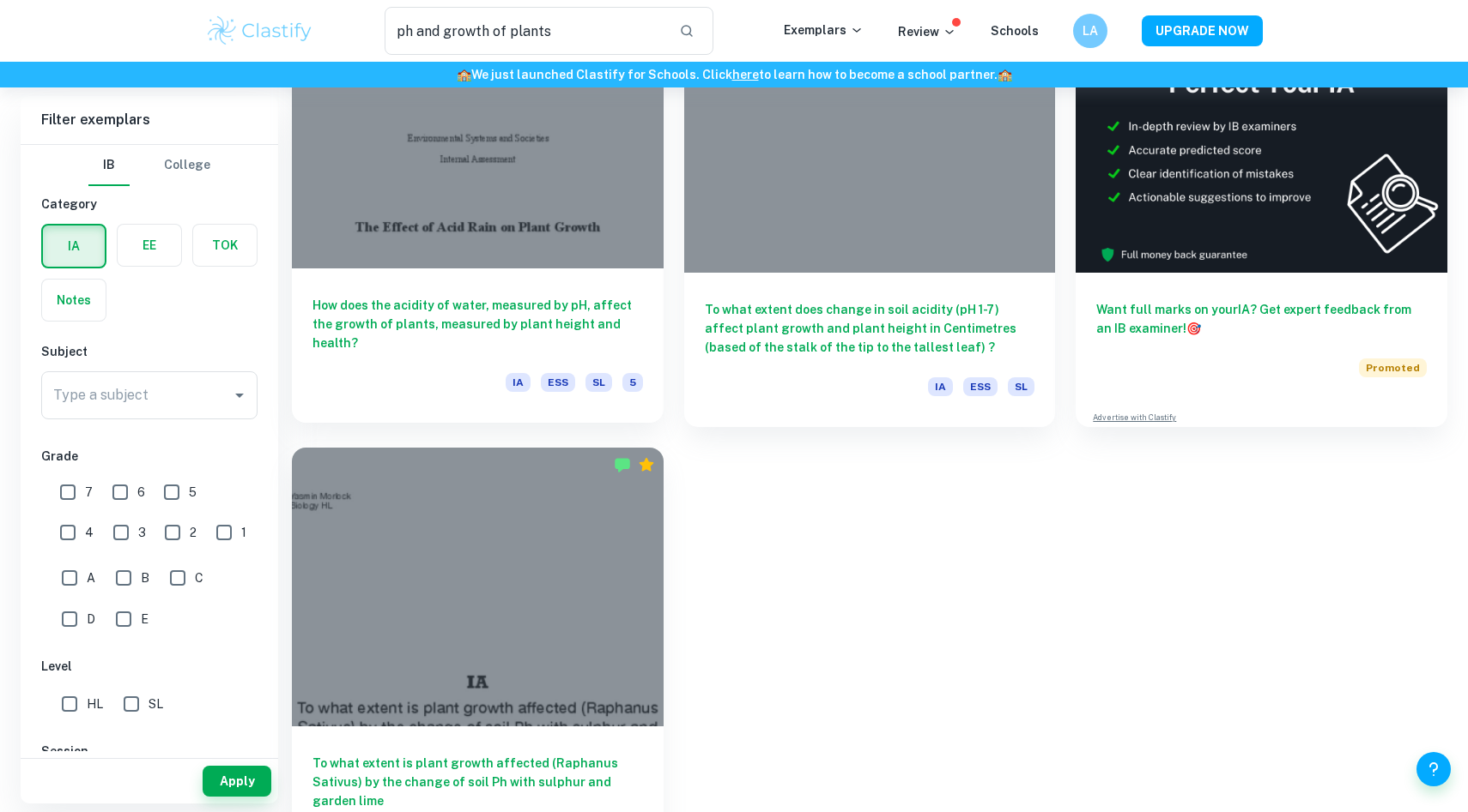
scroll to position [126, 0]
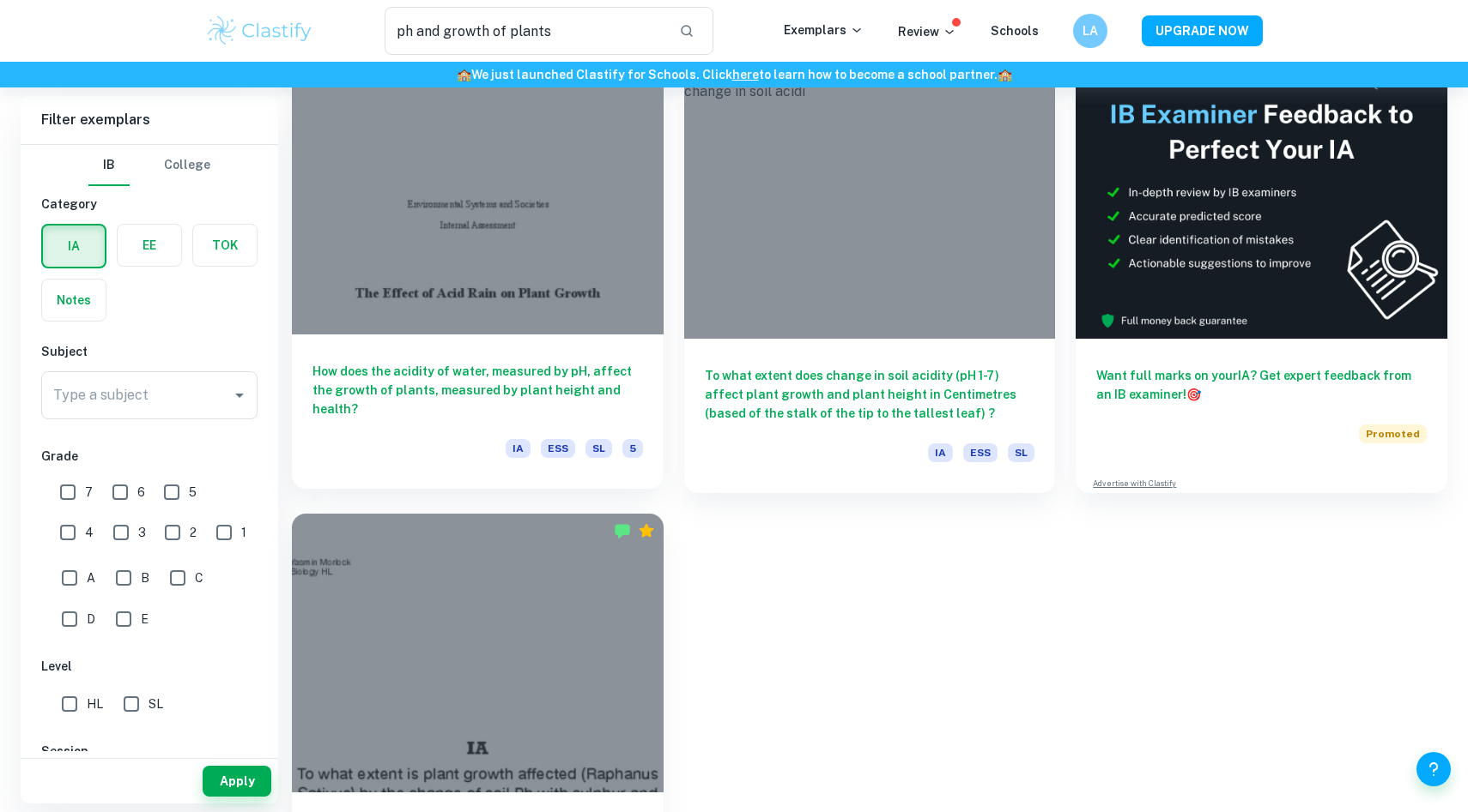
click at [616, 327] on div at bounding box center [478, 196] width 371 height 278
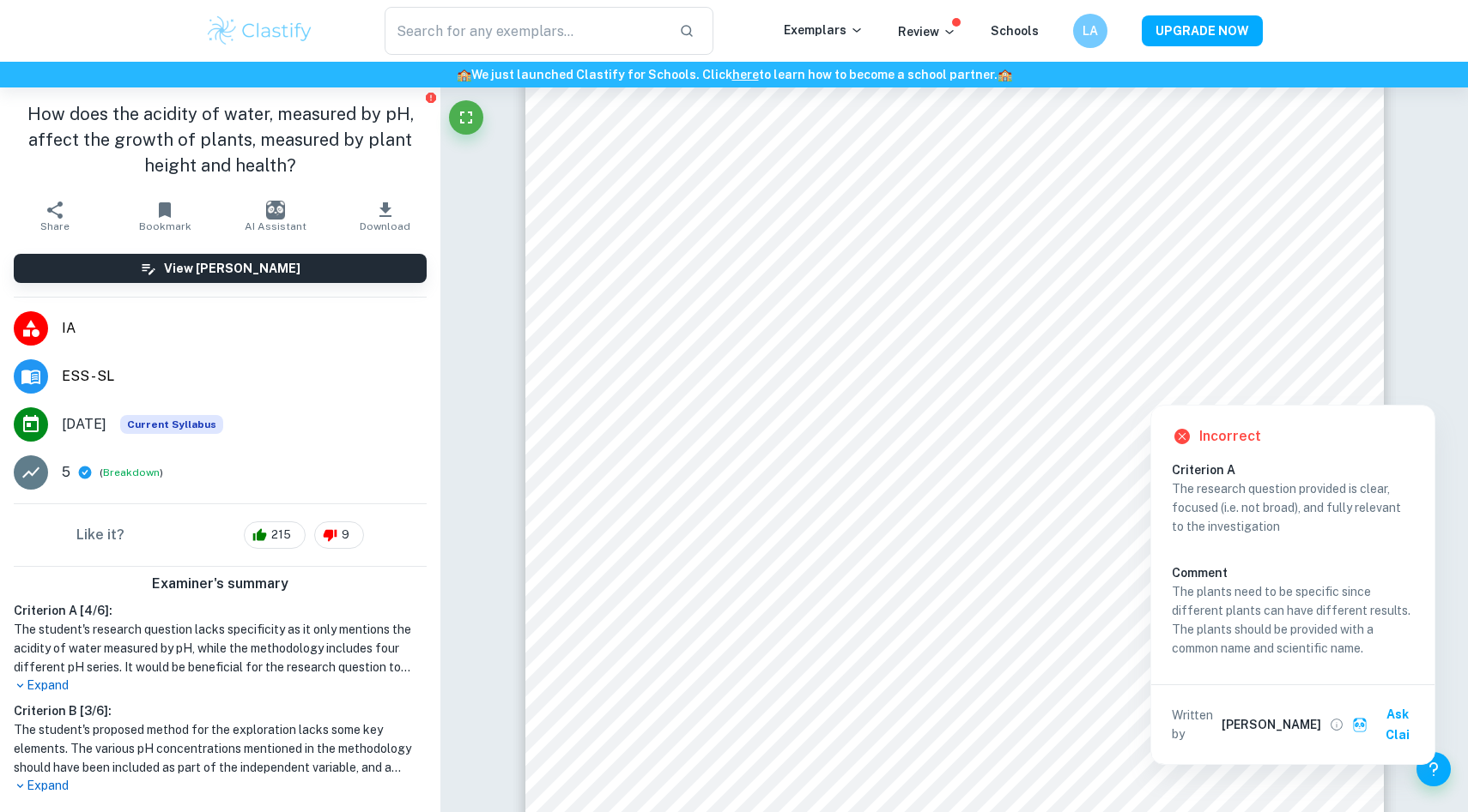
scroll to position [247, 0]
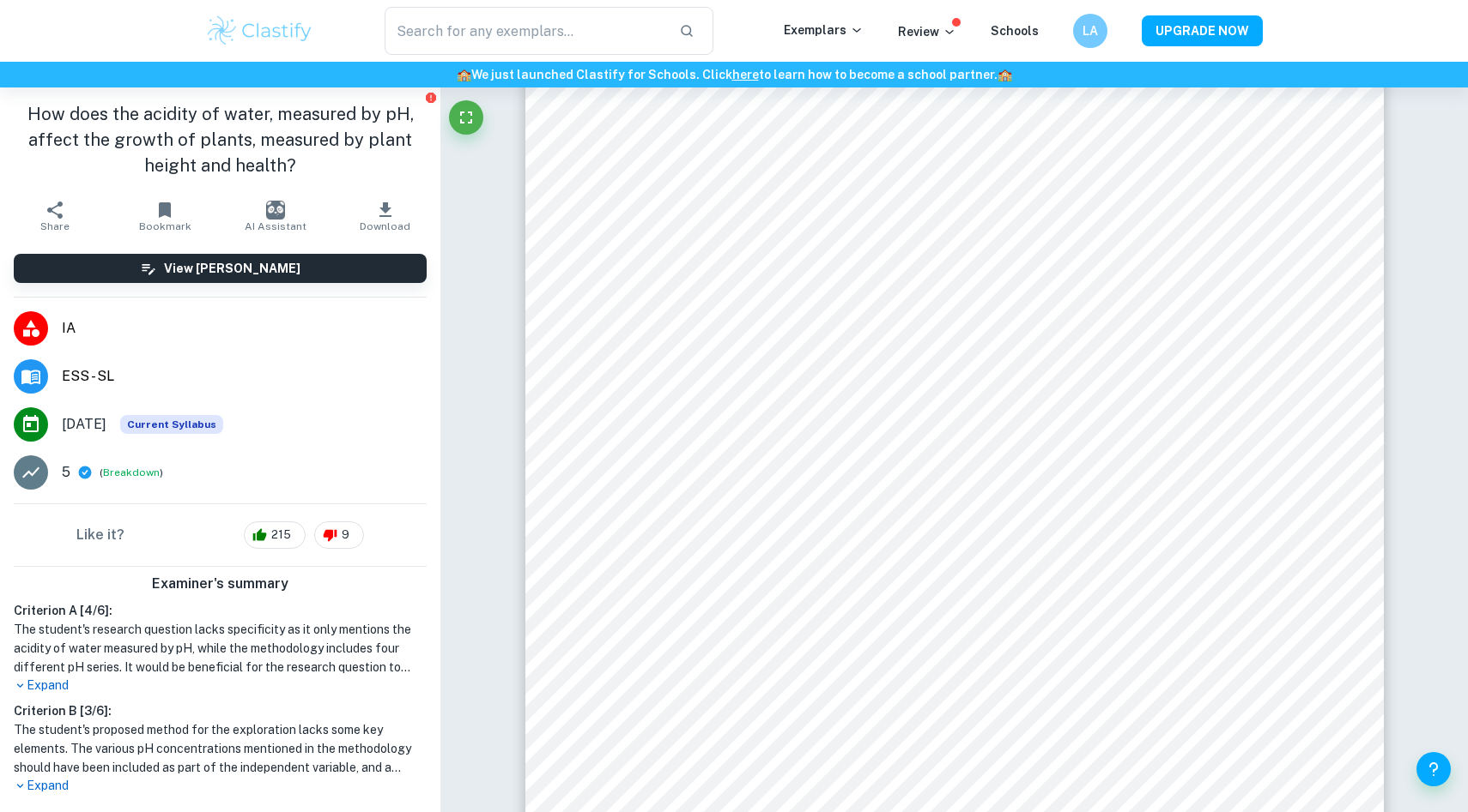
click at [65, 684] on p "Expand" at bounding box center [220, 686] width 413 height 18
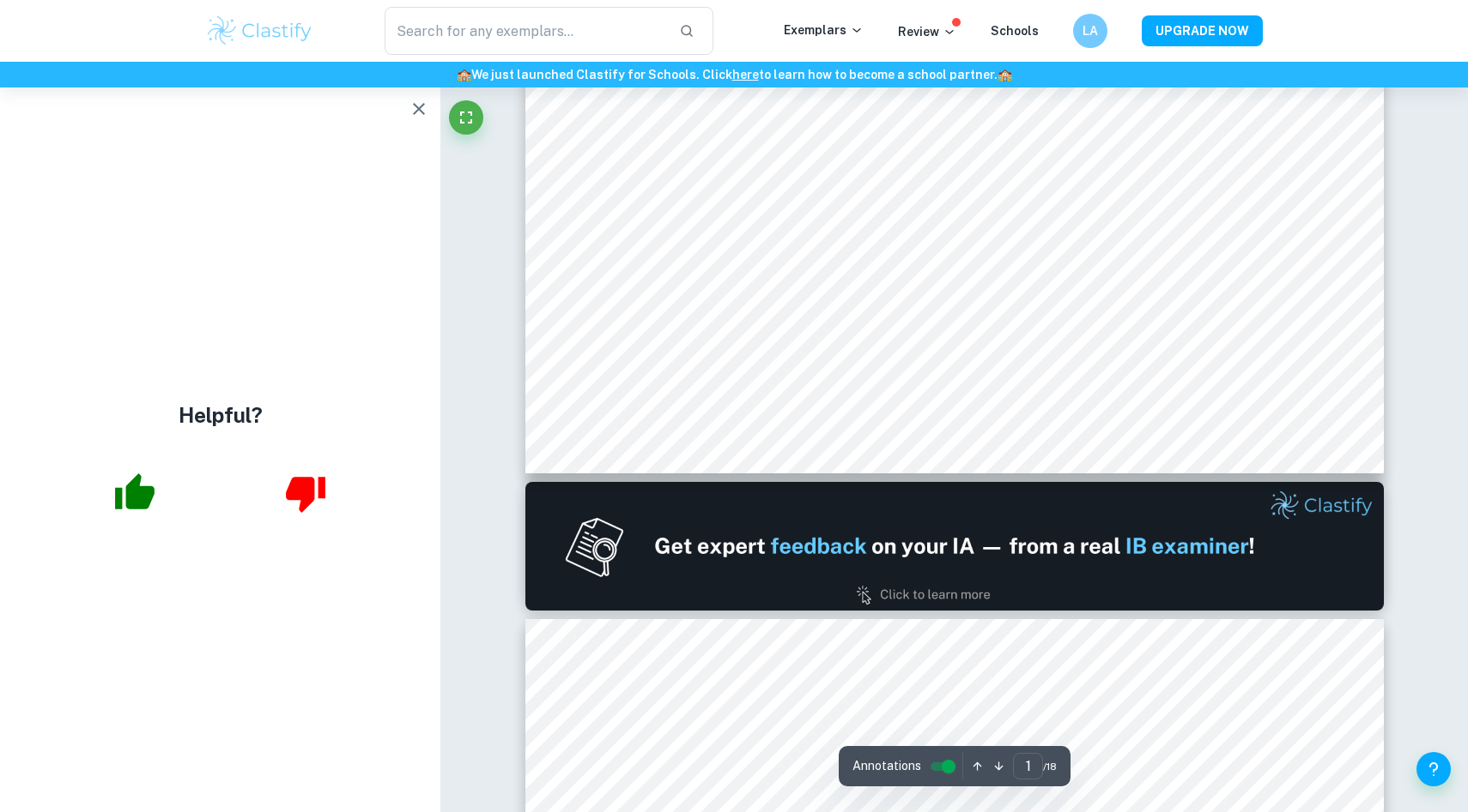
scroll to position [688, 0]
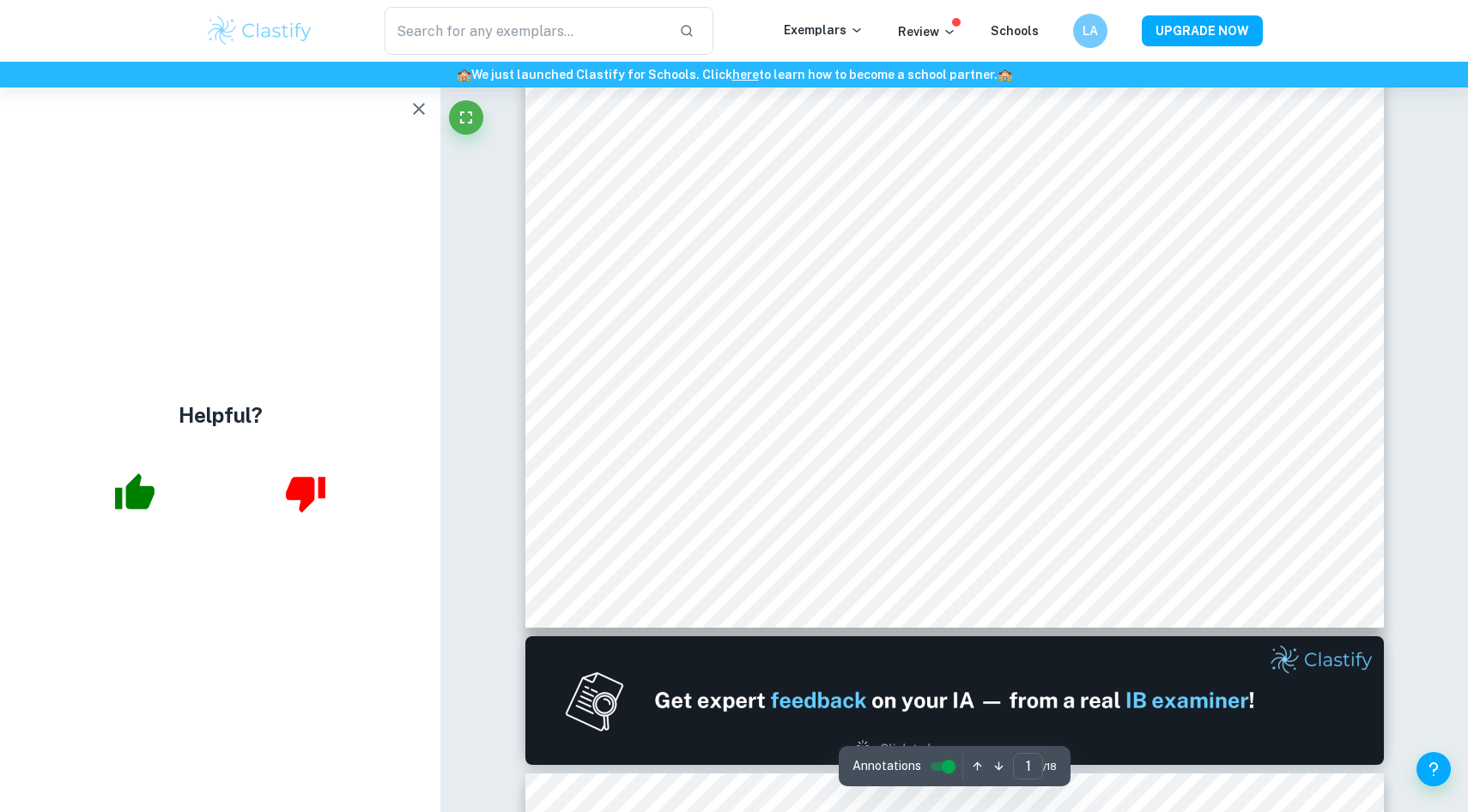
click at [417, 109] on icon "button" at bounding box center [419, 109] width 12 height 12
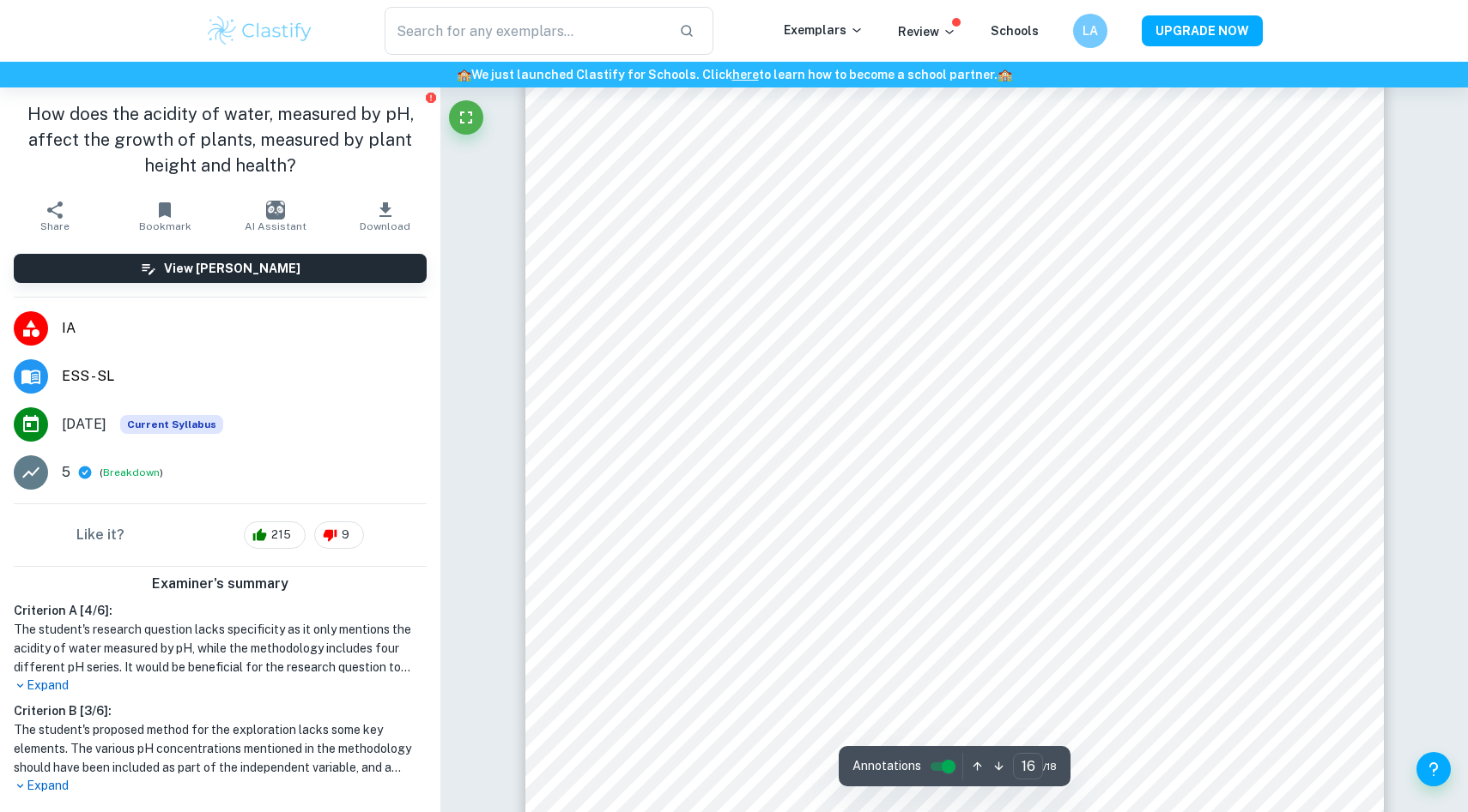
scroll to position [19013, 0]
type input "15"
